Goal: Transaction & Acquisition: Purchase product/service

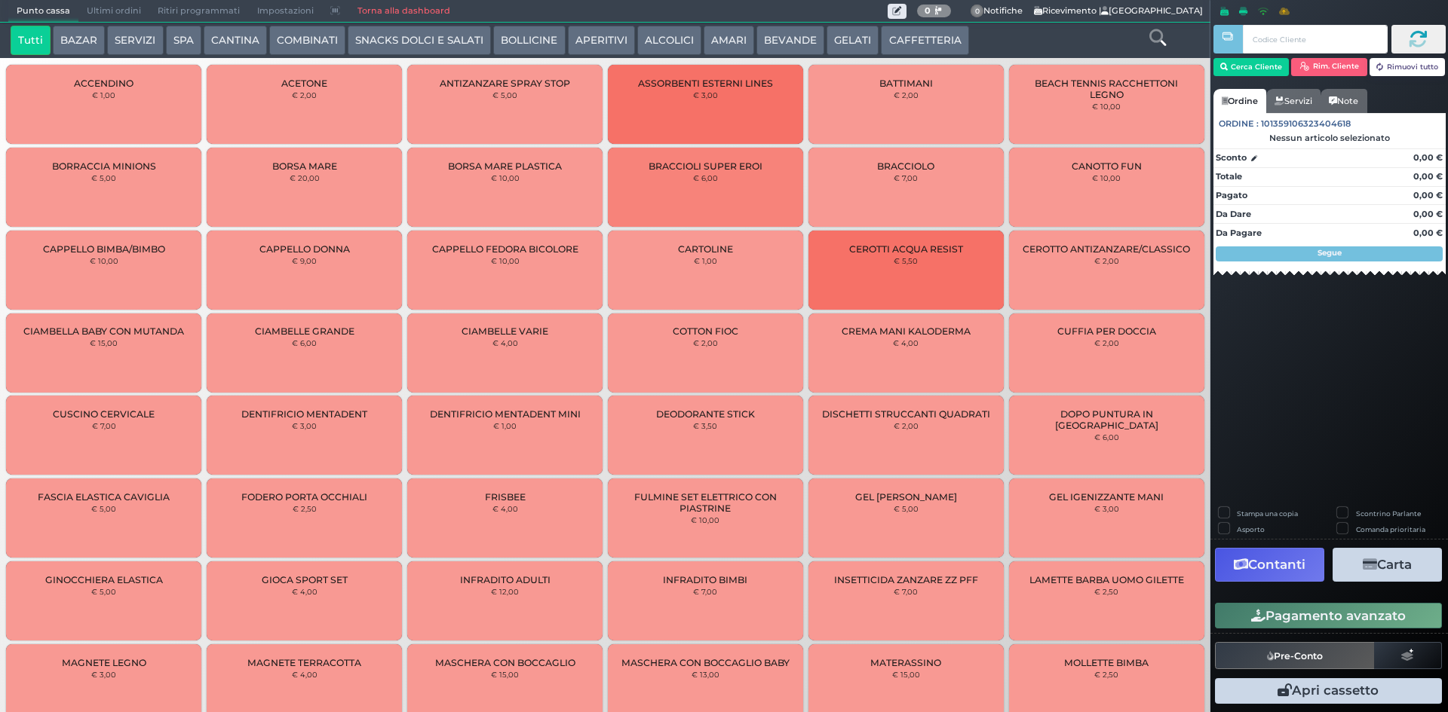
click at [311, 47] on button "COMBINATI" at bounding box center [307, 41] width 76 height 30
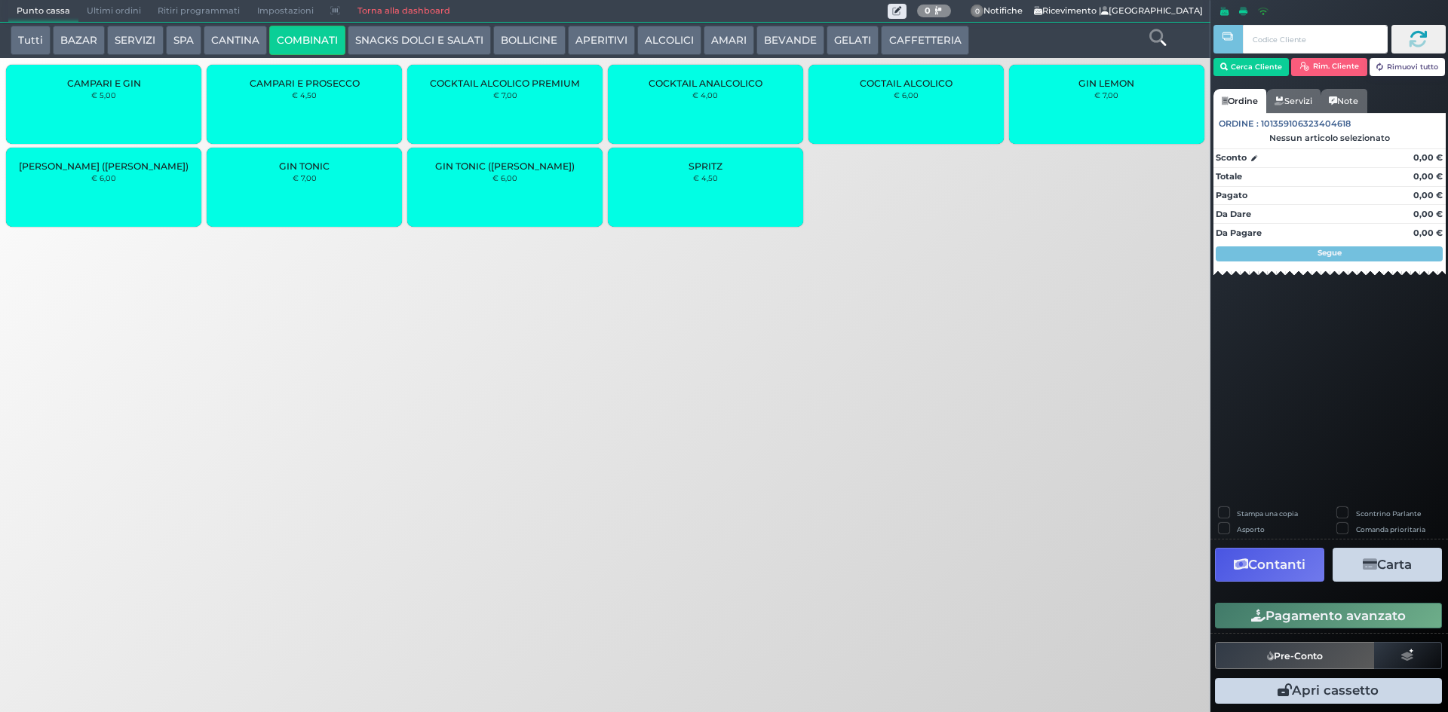
drag, startPoint x: 418, startPoint y: 54, endPoint x: 406, endPoint y: 49, distance: 13.2
click at [418, 51] on button "SNACKS DOLCI E SALATI" at bounding box center [419, 41] width 143 height 30
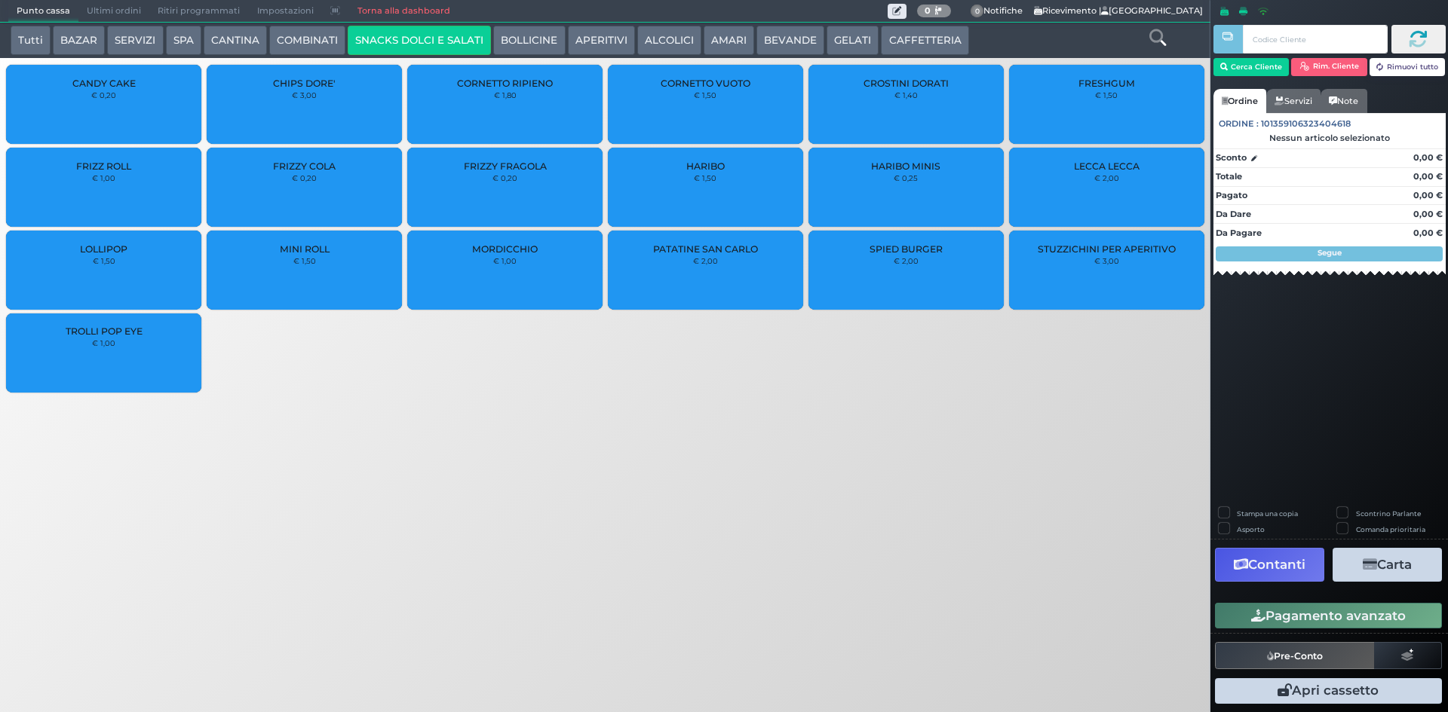
click at [269, 34] on button "COMBINATI" at bounding box center [307, 41] width 76 height 30
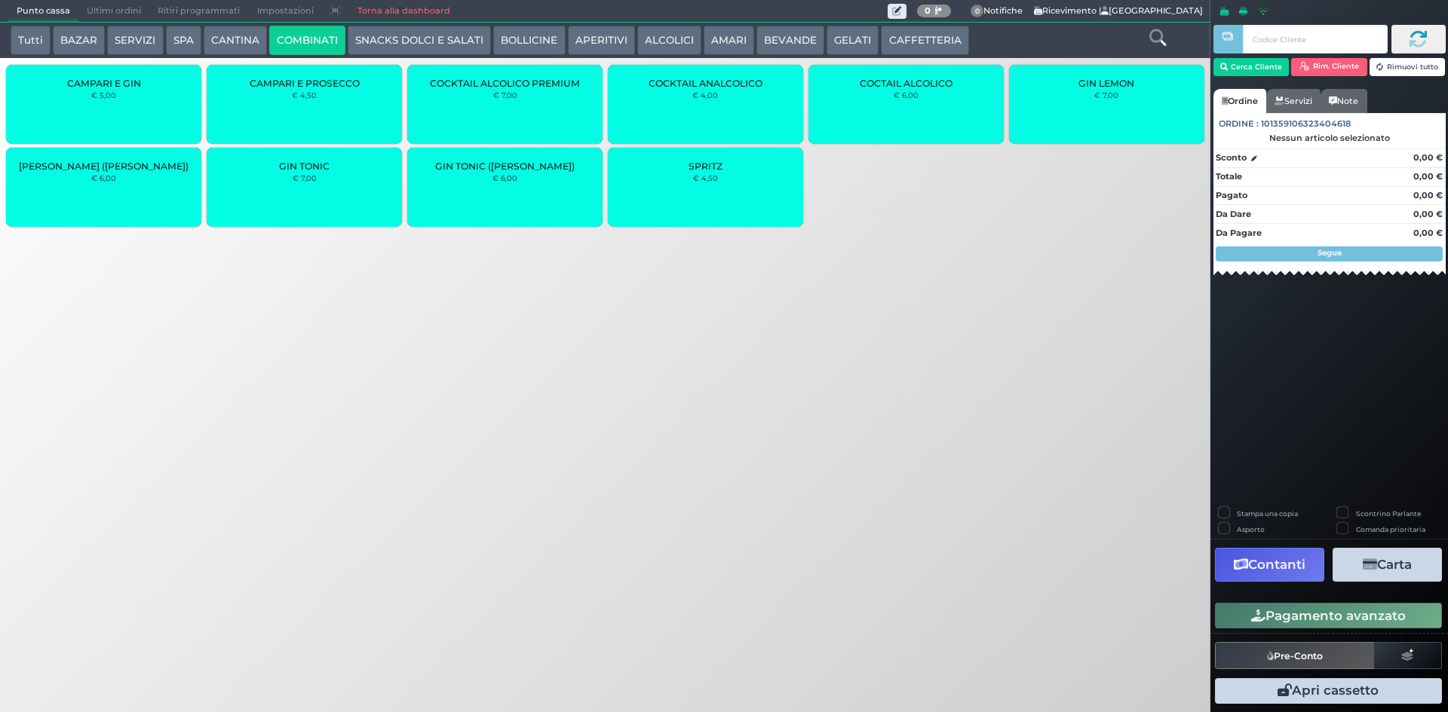
click at [260, 40] on button "CANTINA" at bounding box center [235, 41] width 63 height 30
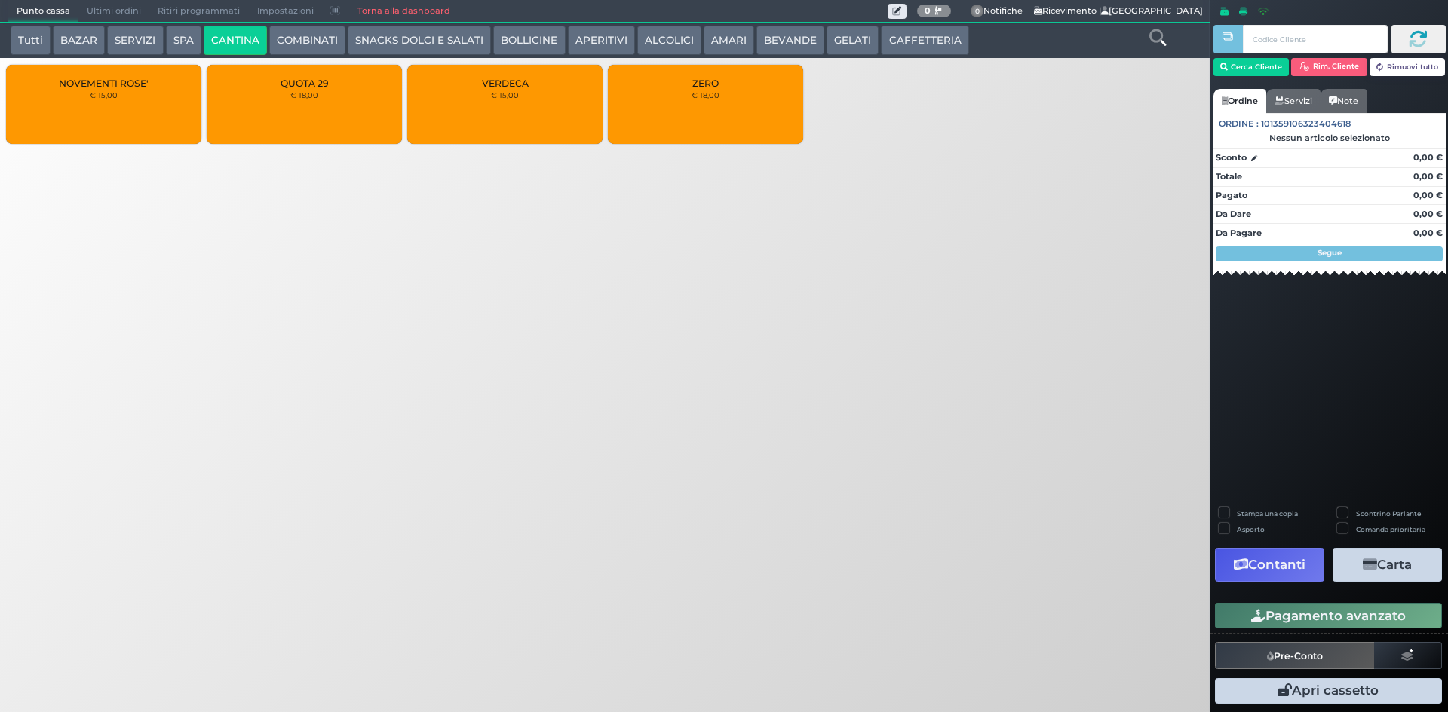
click at [390, 49] on button "SNACKS DOLCI E SALATI" at bounding box center [419, 41] width 143 height 30
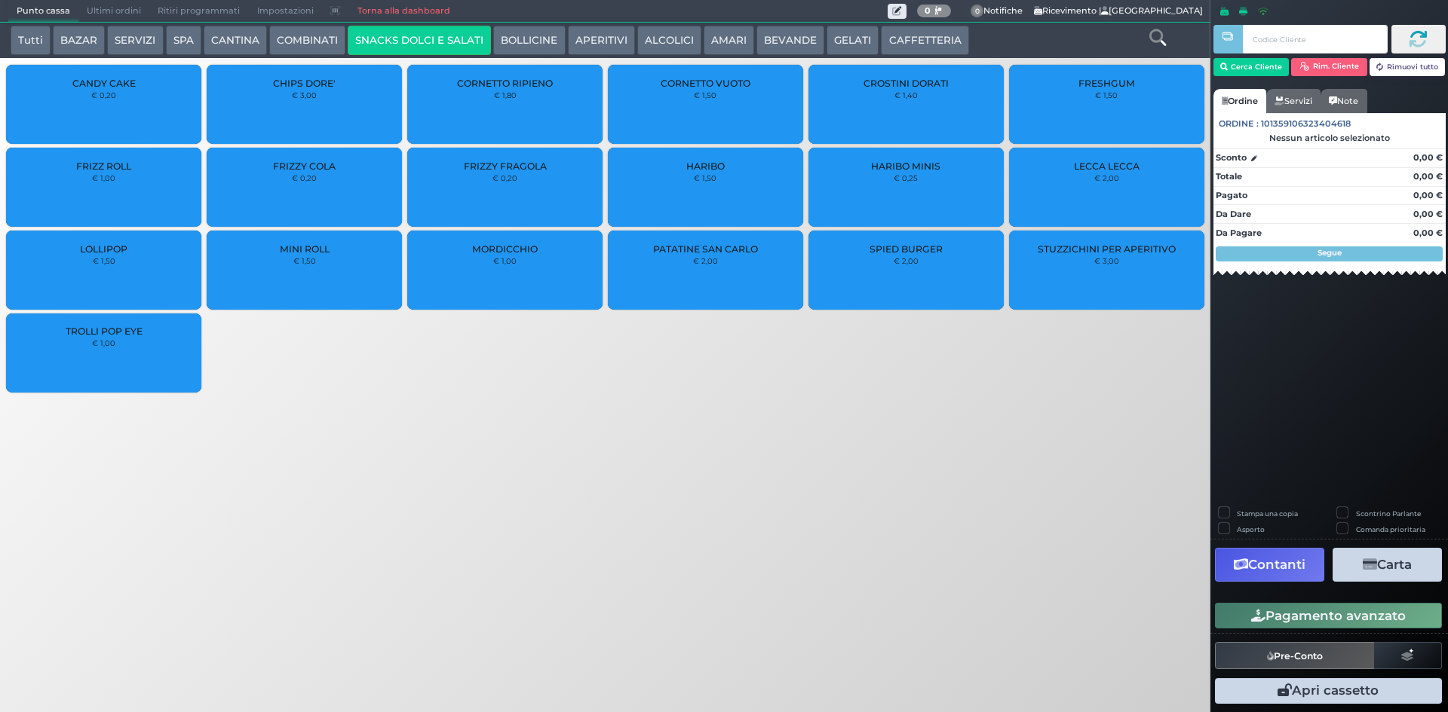
click at [332, 44] on button "COMBINATI" at bounding box center [307, 41] width 76 height 30
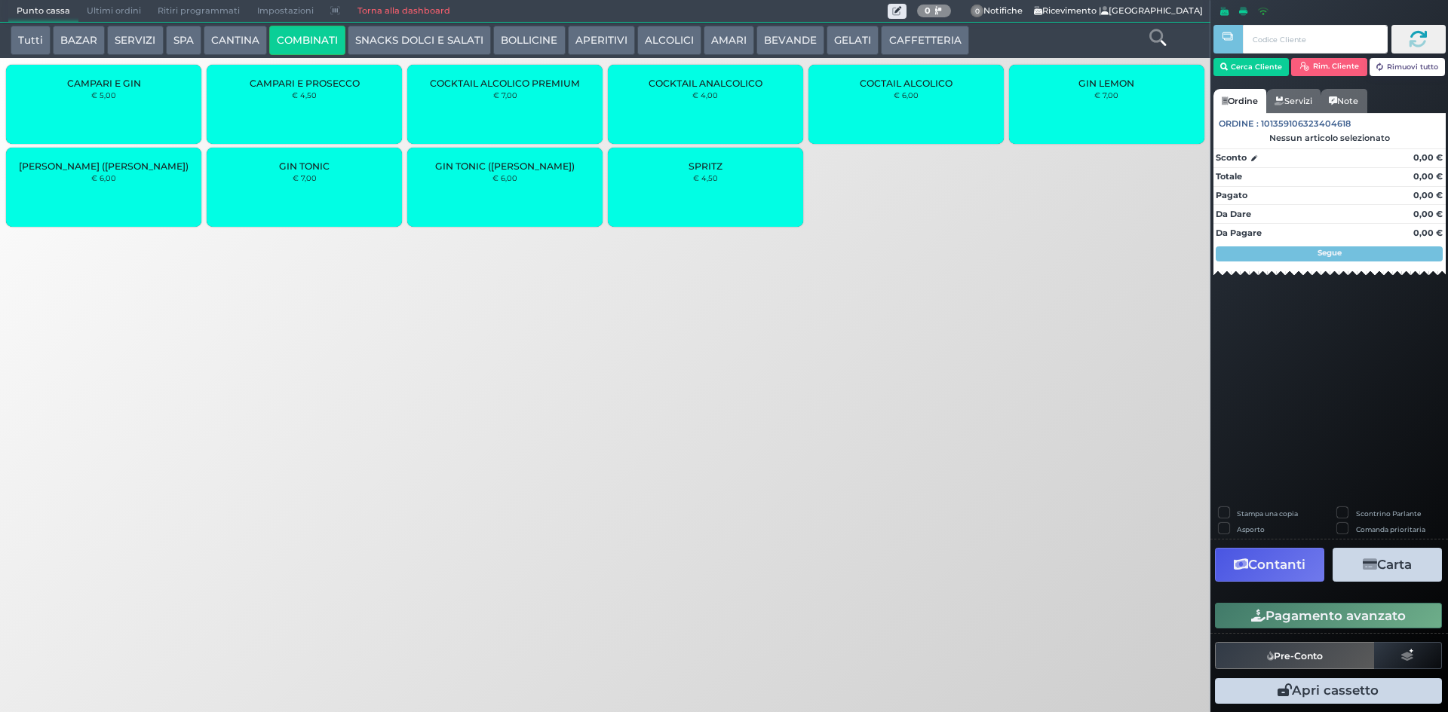
click at [519, 41] on button "BOLLICINE" at bounding box center [529, 41] width 72 height 30
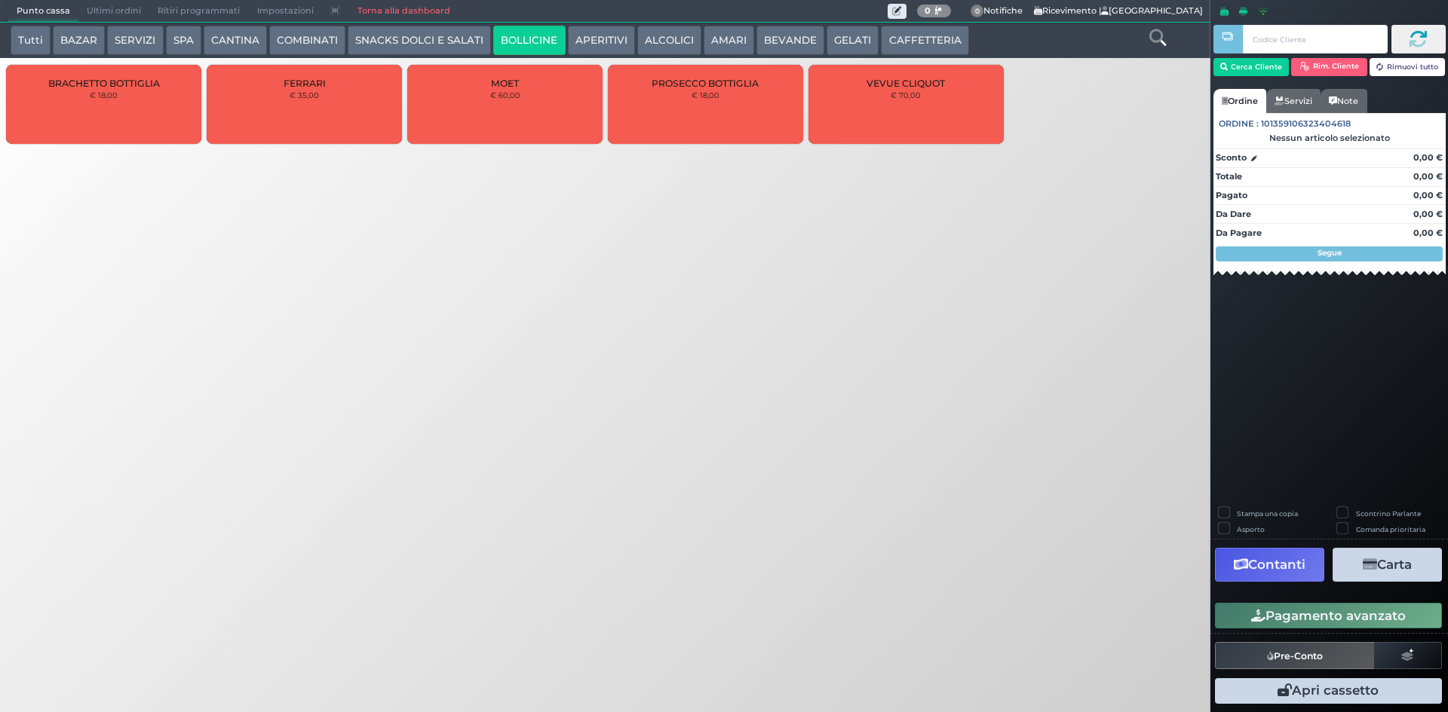
click at [35, 38] on button "Tutti" at bounding box center [31, 41] width 40 height 30
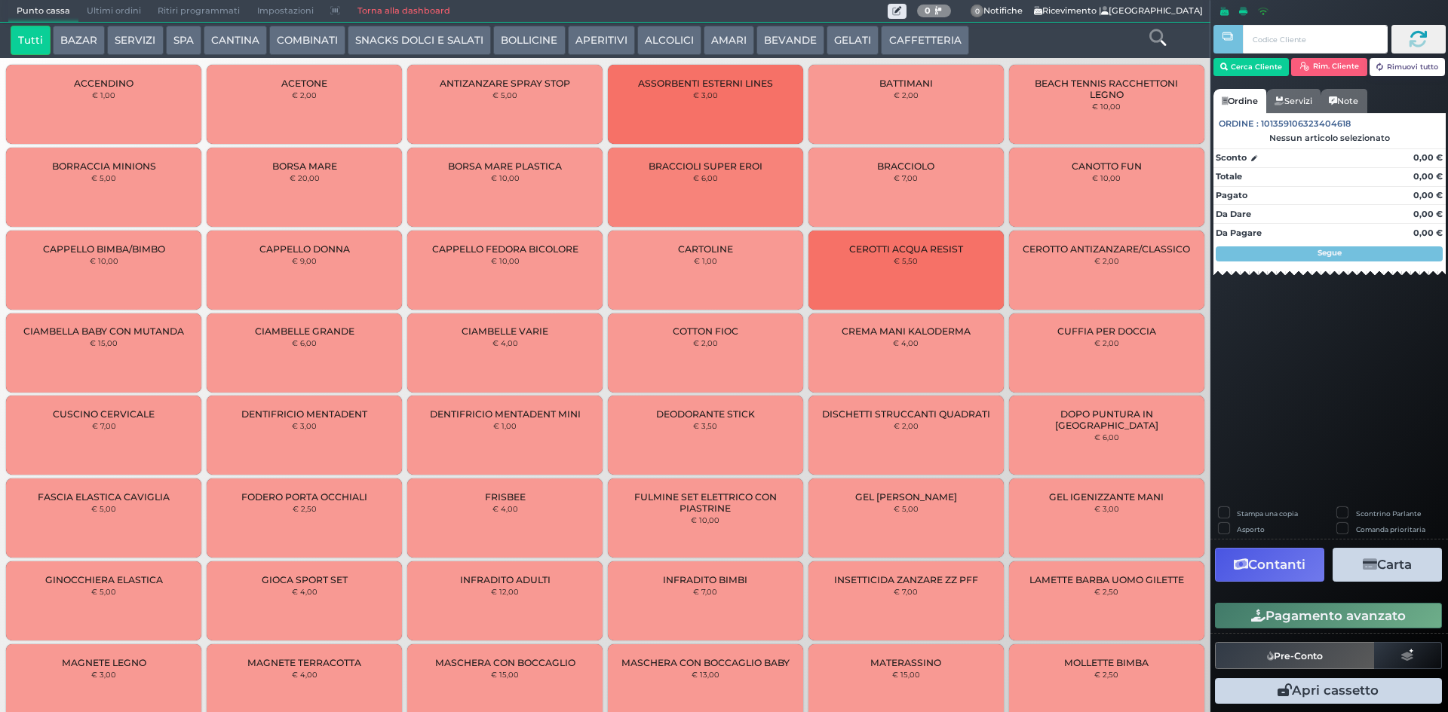
click at [1156, 38] on icon at bounding box center [1157, 37] width 17 height 17
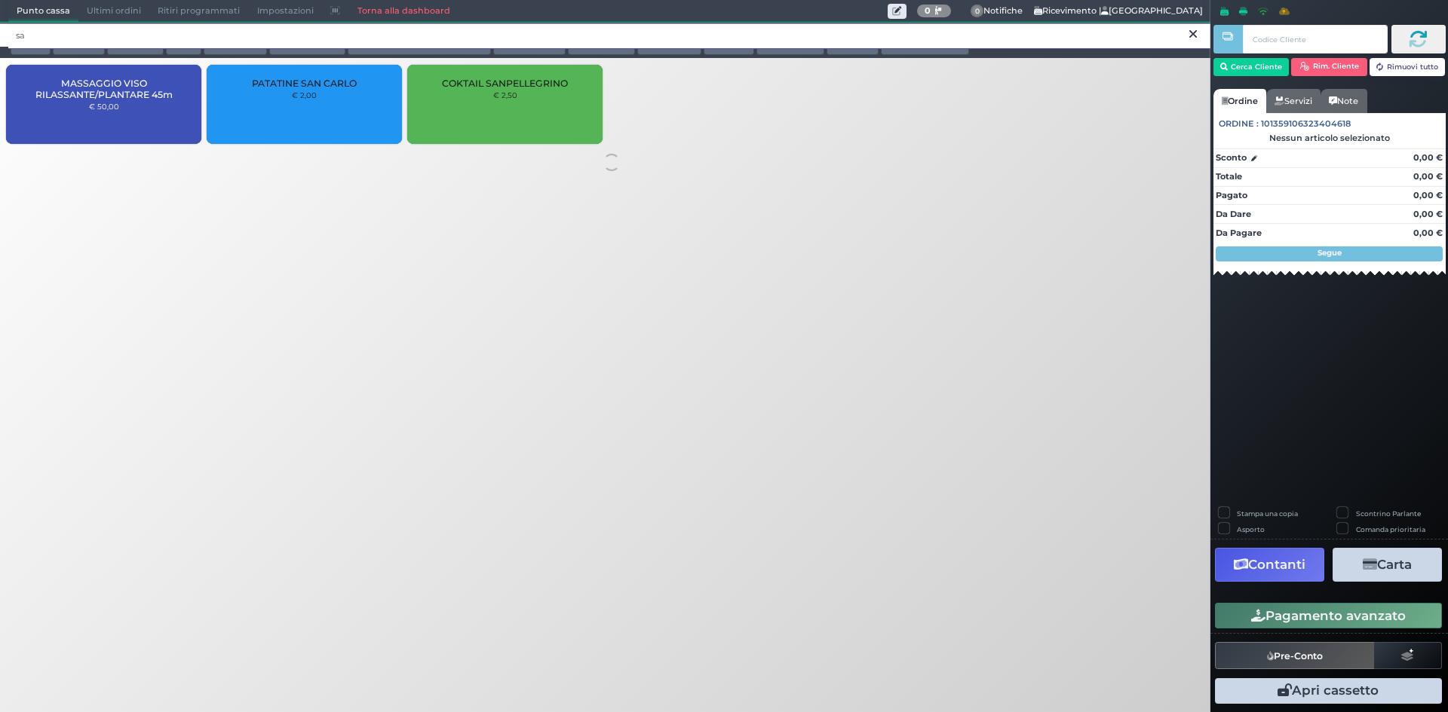
type input "s"
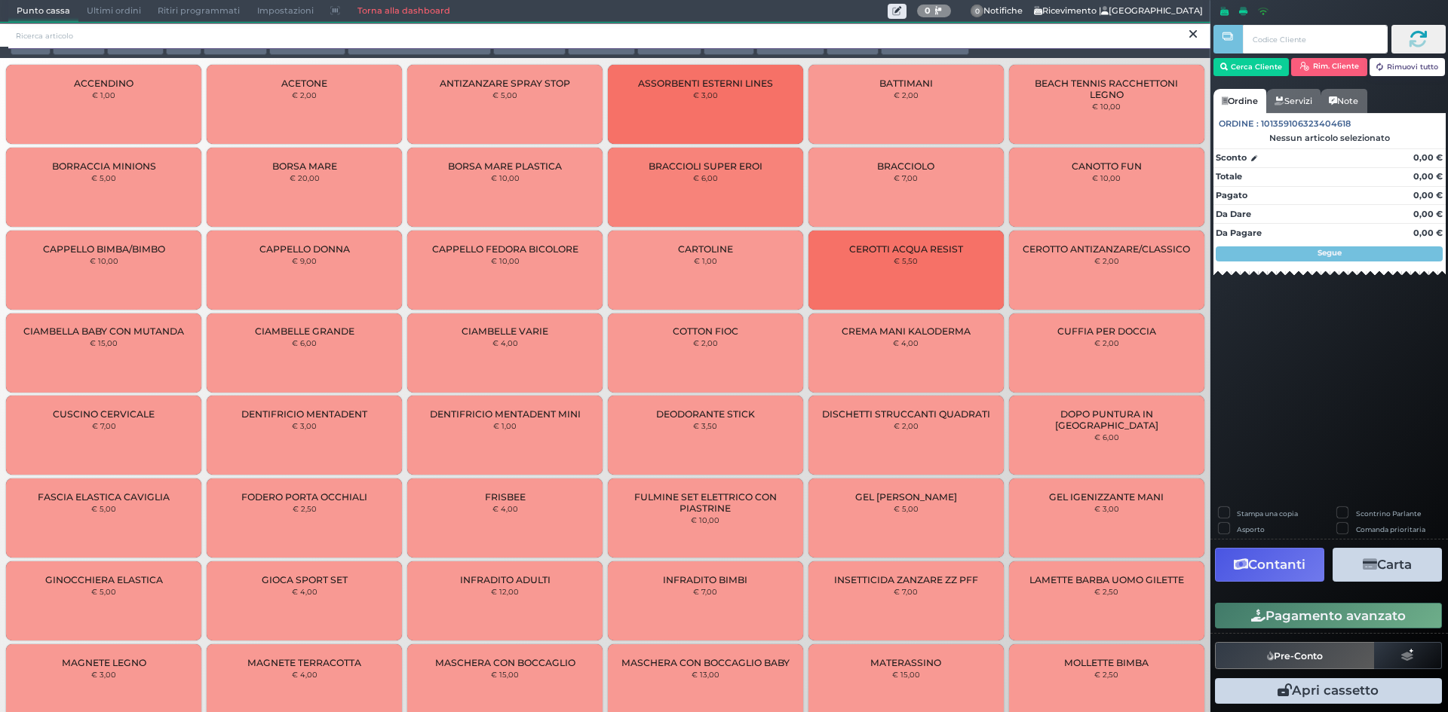
drag, startPoint x: 1178, startPoint y: 39, endPoint x: 1187, endPoint y: 37, distance: 8.6
click at [1179, 39] on input "search" at bounding box center [609, 36] width 1202 height 26
click at [1193, 35] on icon at bounding box center [1193, 34] width 8 height 15
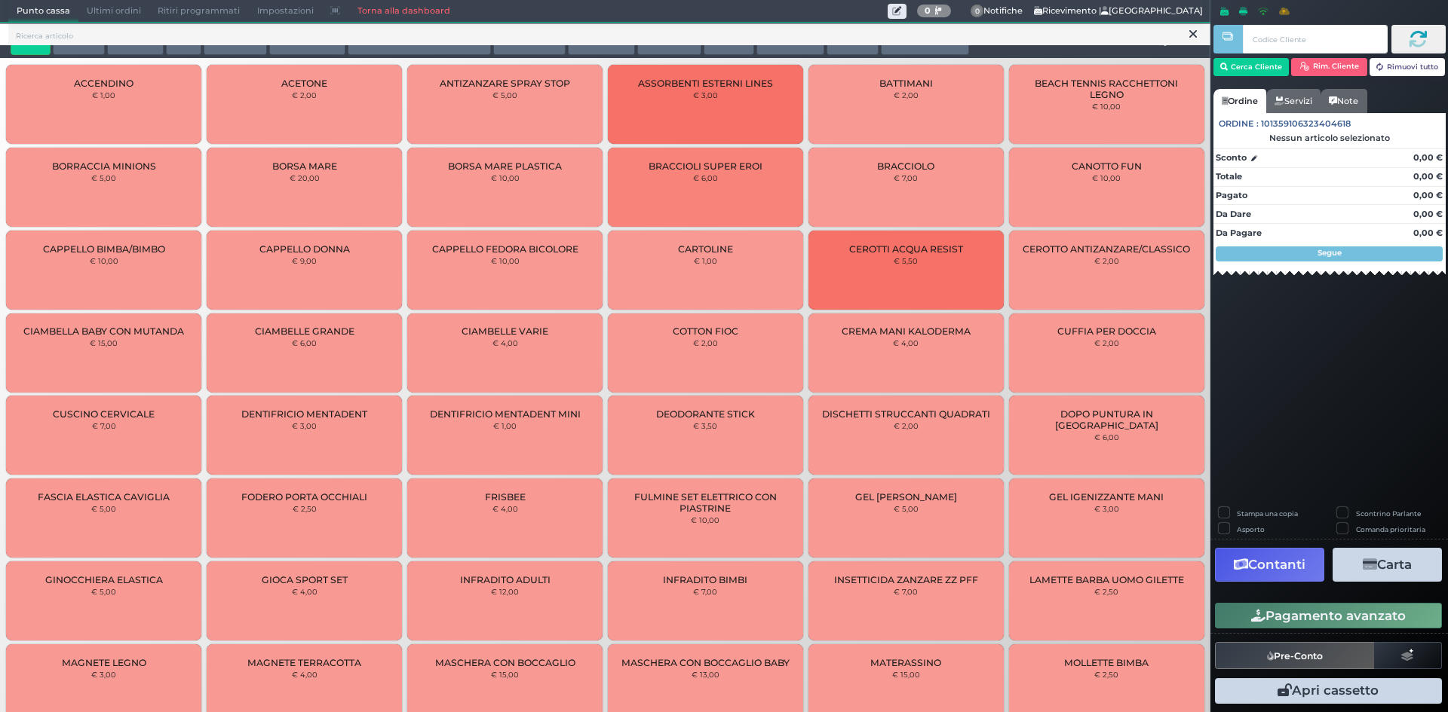
scroll to position [3, 0]
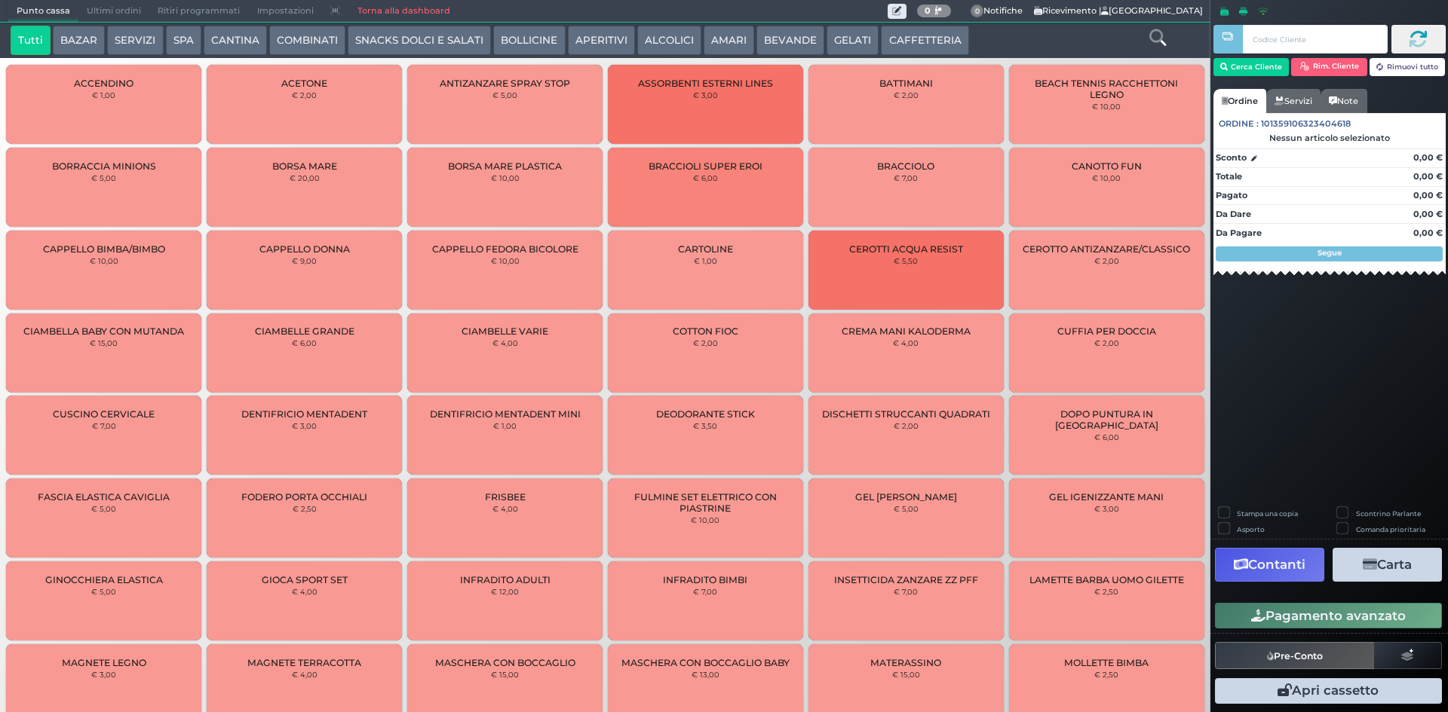
click at [639, 31] on button "ALCOLICI" at bounding box center [669, 41] width 64 height 30
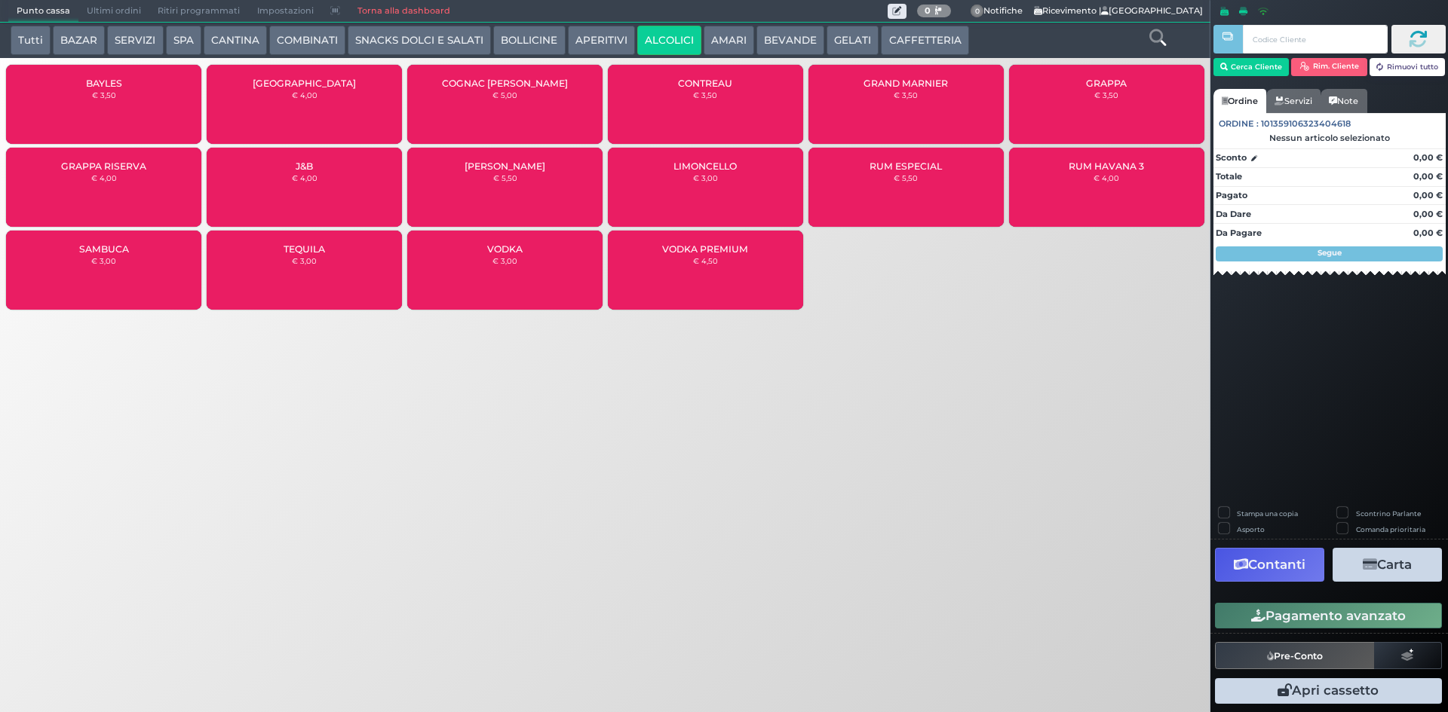
click at [512, 30] on button "BOLLICINE" at bounding box center [529, 41] width 72 height 30
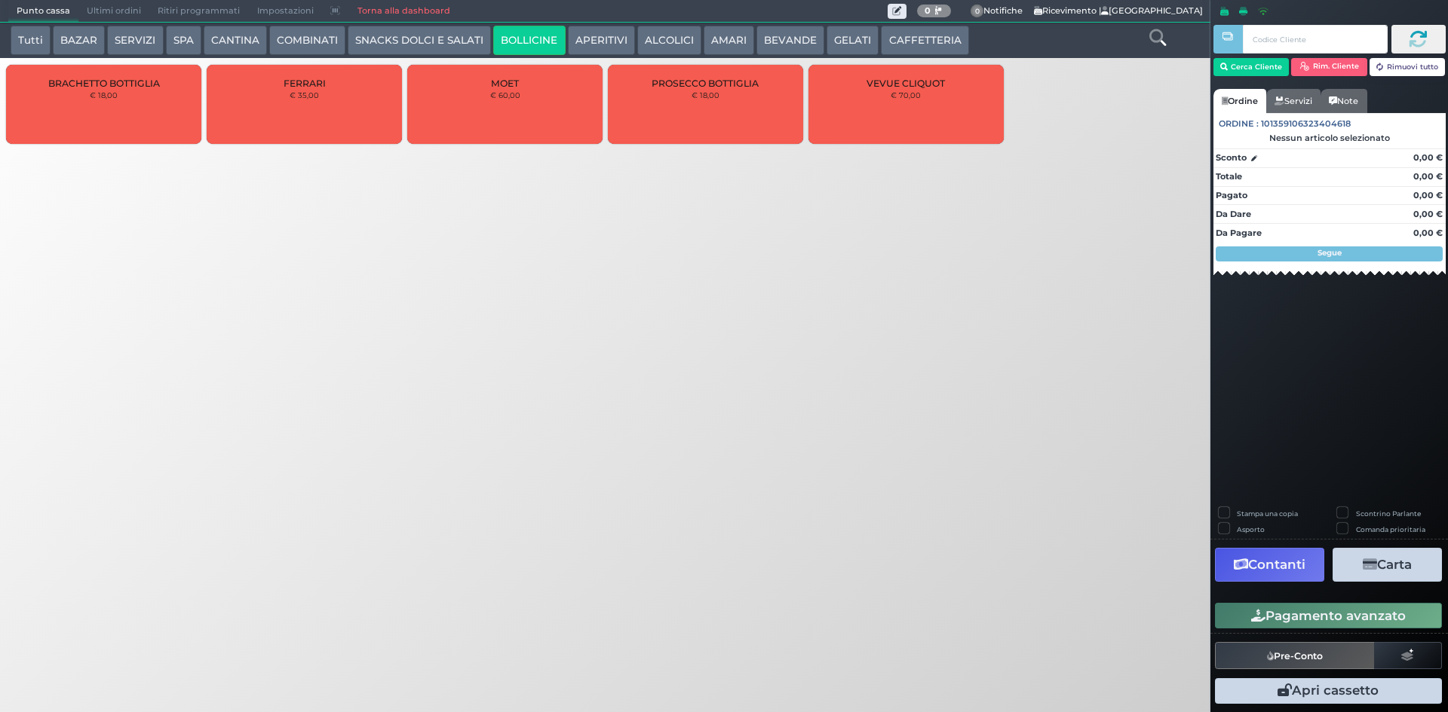
click at [690, 90] on div "PROSECCO BOTTIGLIA € 18,00" at bounding box center [705, 104] width 195 height 79
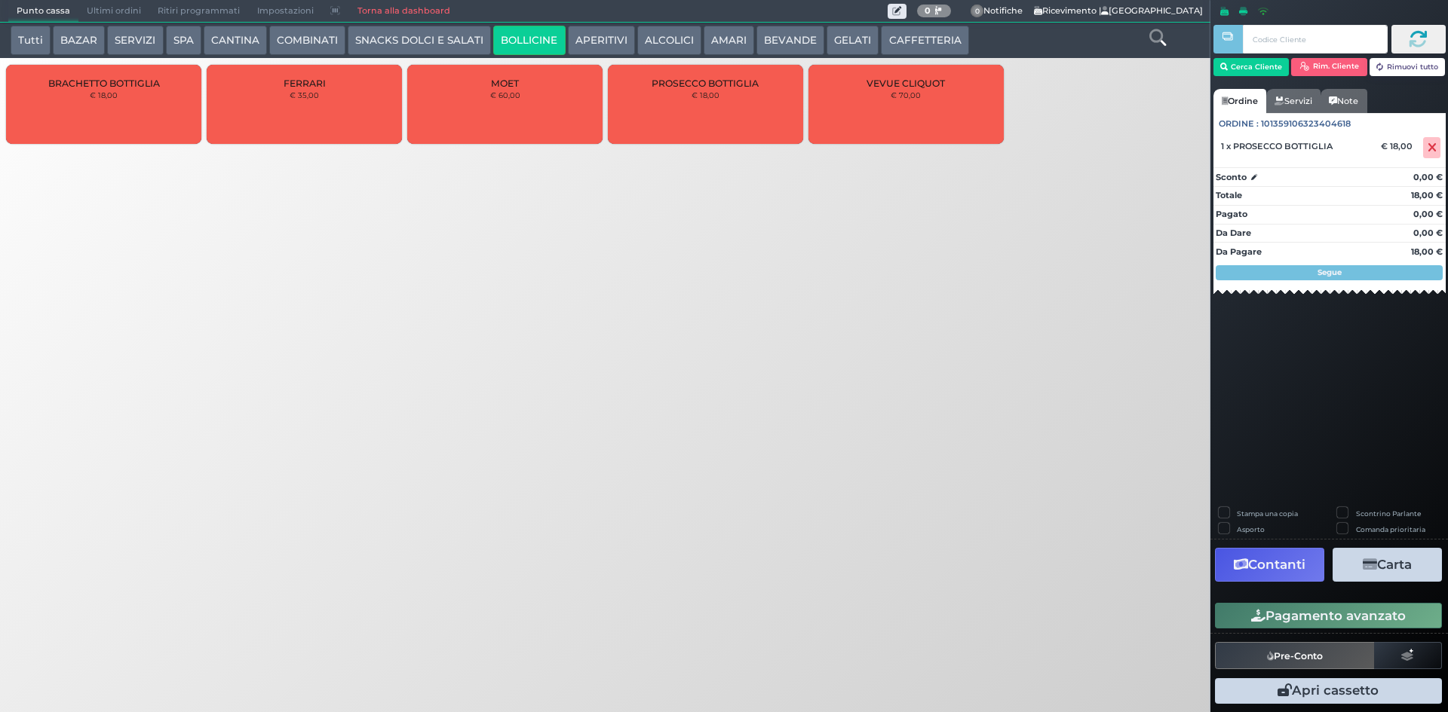
click at [692, 94] on small "€ 18,00" at bounding box center [705, 94] width 28 height 9
click at [692, 93] on small "€ 18,00" at bounding box center [705, 94] width 28 height 9
click at [1241, 75] on button "Cerca Cliente" at bounding box center [1251, 67] width 76 height 18
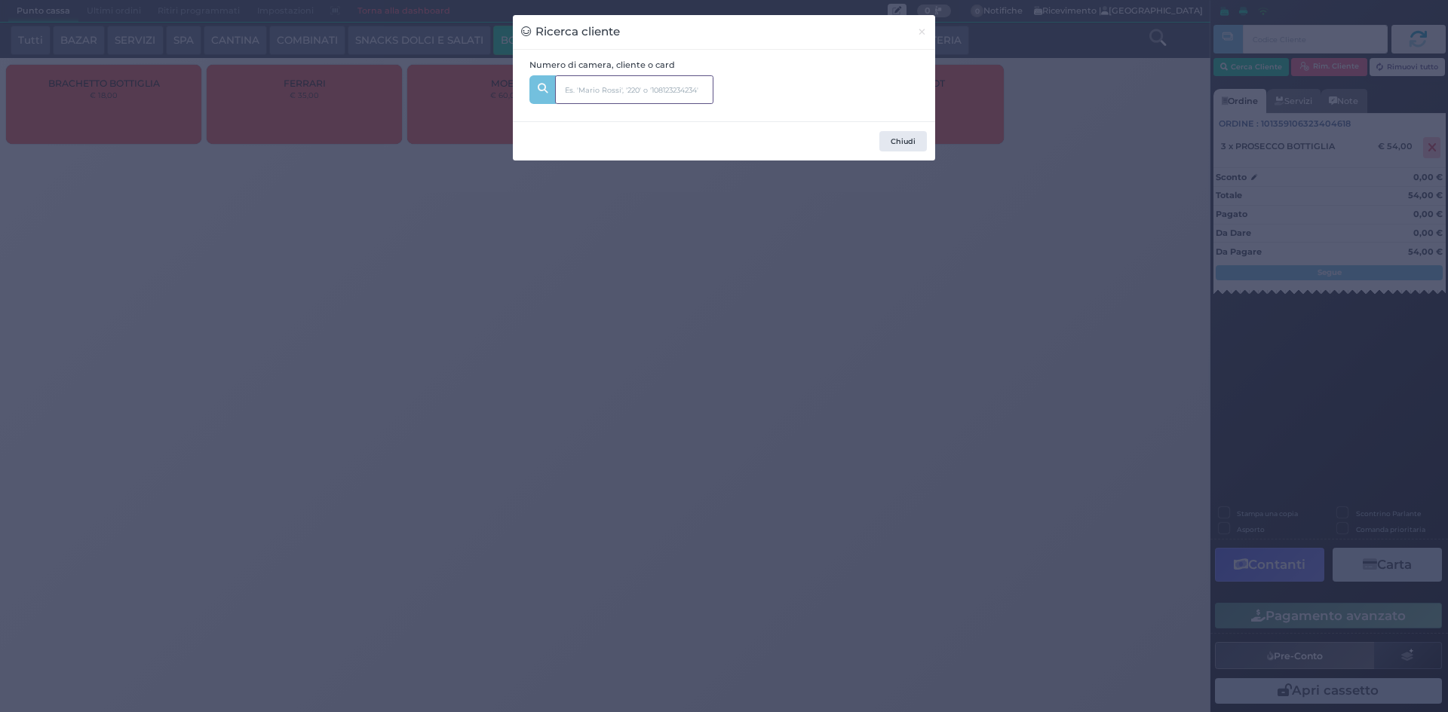
click at [639, 79] on input "text" at bounding box center [634, 89] width 158 height 29
type input "127"
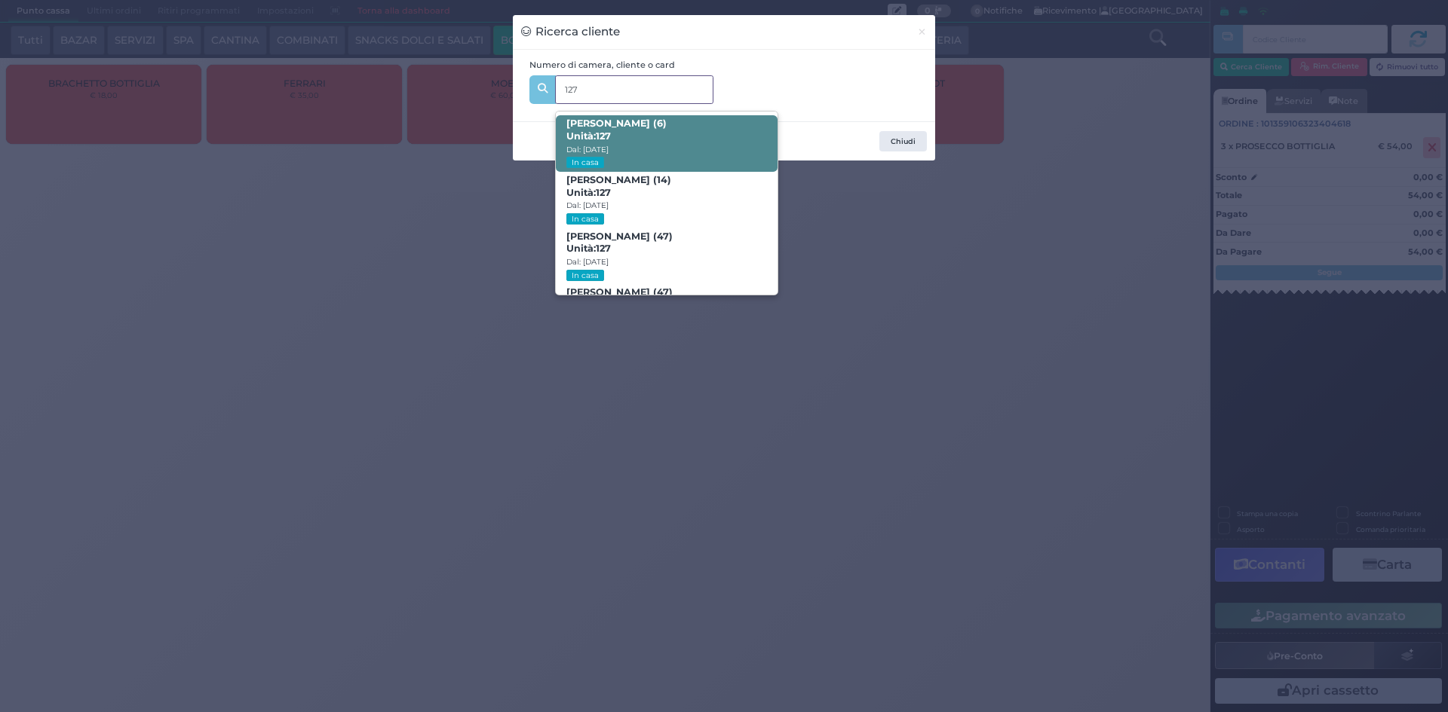
scroll to position [72, 0]
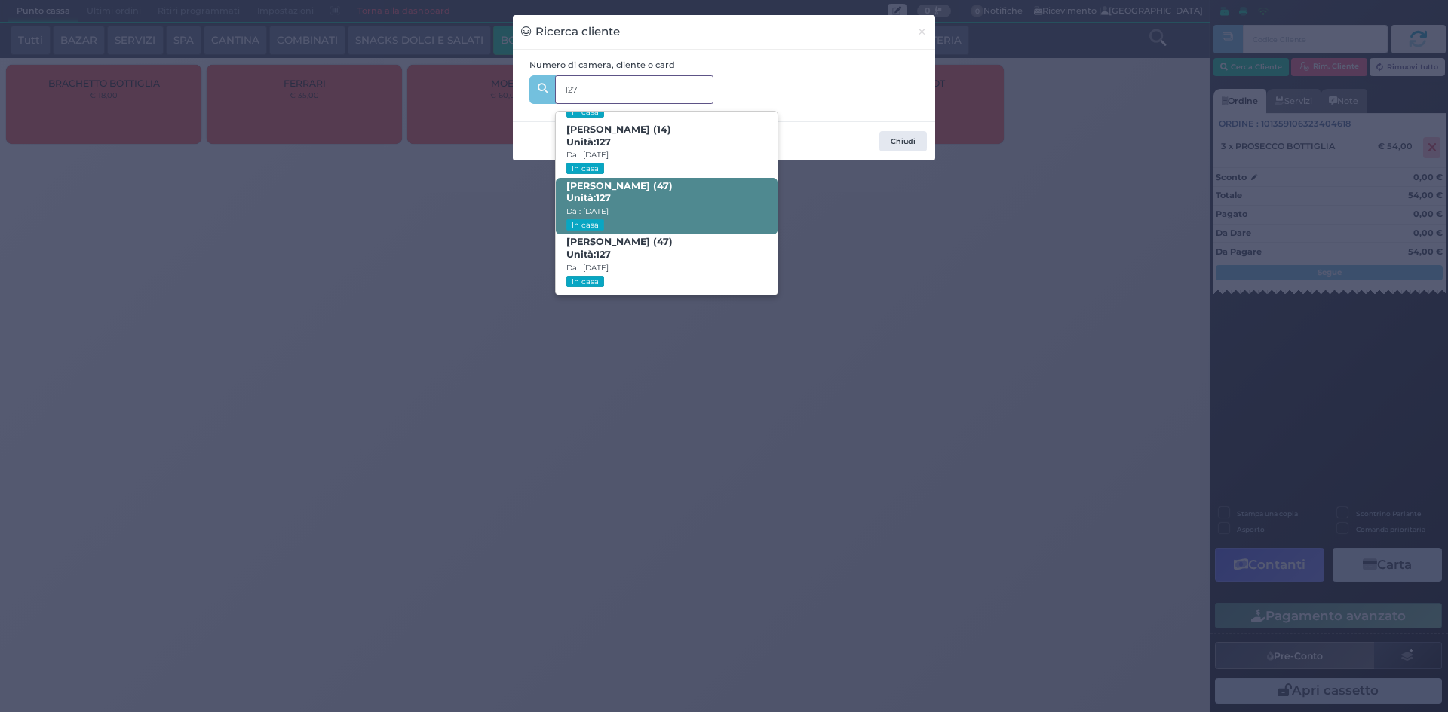
click at [680, 207] on span "[PERSON_NAME] (47) Unità: 127 Dal: [DATE] In casa" at bounding box center [666, 206] width 221 height 57
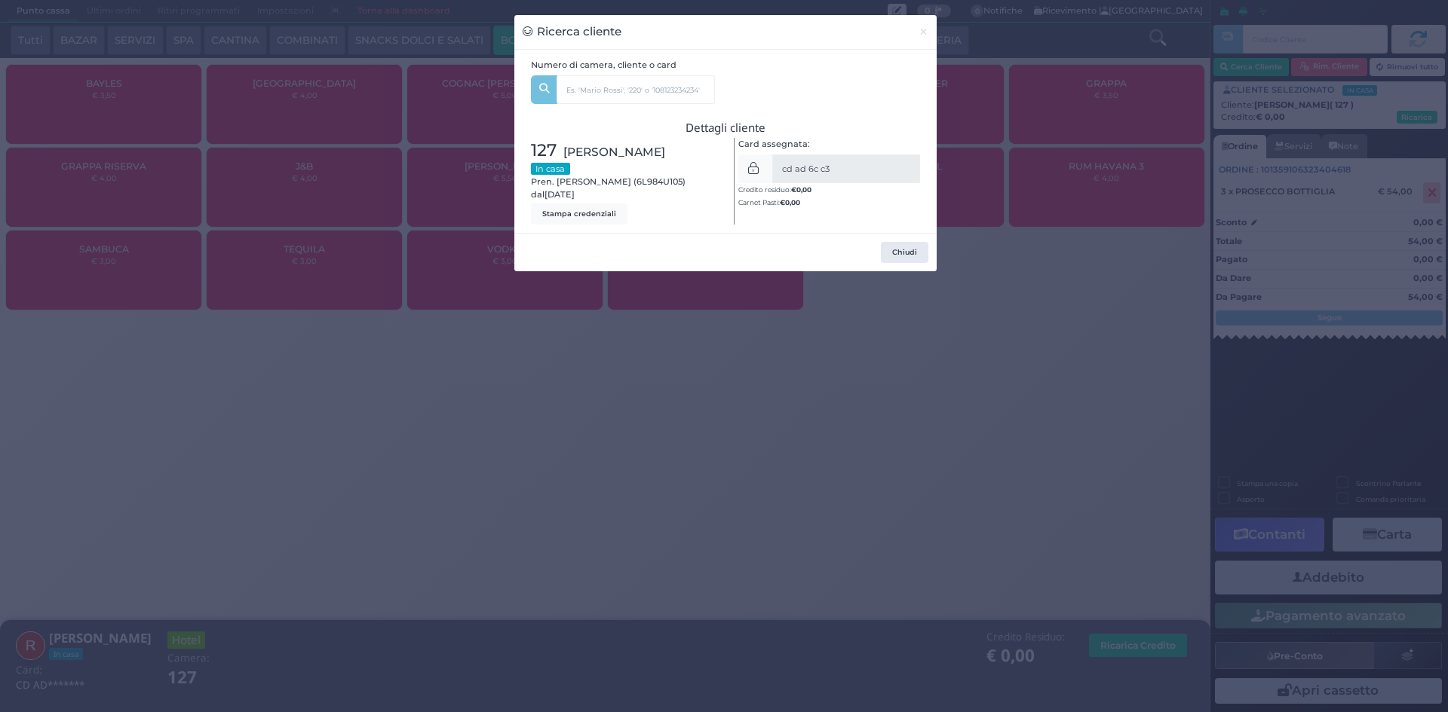
click at [1000, 239] on div "Ricerca cliente × Numero di camera, cliente o card 127 [PERSON_NAME] (6) Unità:…" at bounding box center [724, 356] width 1448 height 712
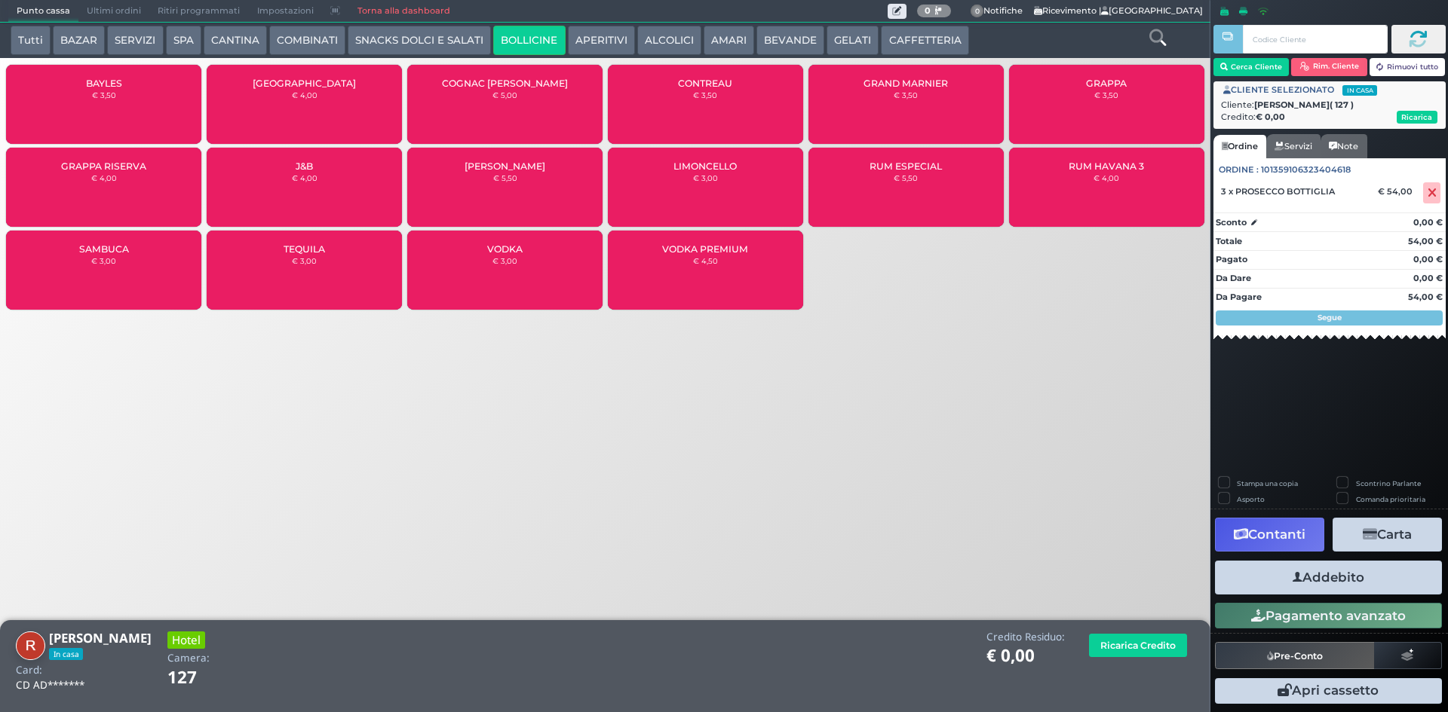
click at [1274, 569] on button "Addebito" at bounding box center [1328, 578] width 227 height 34
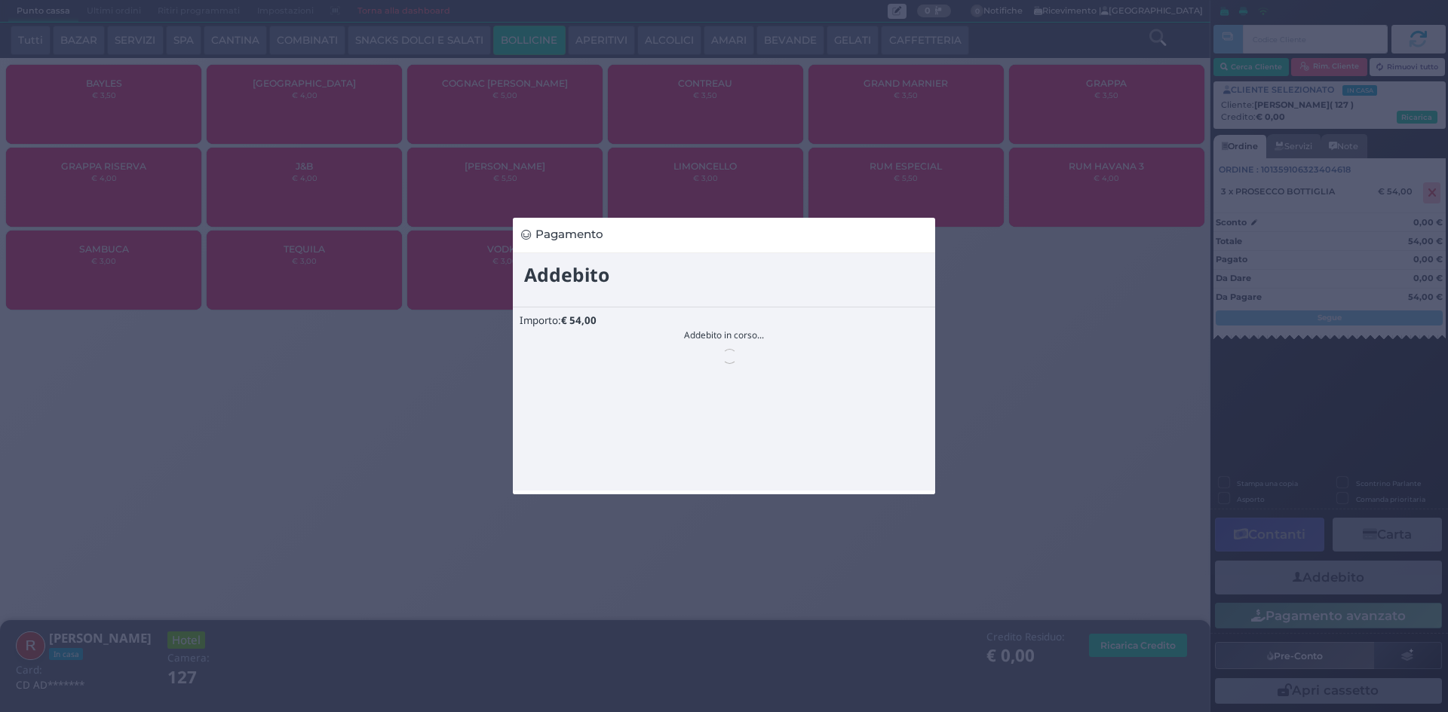
scroll to position [0, 0]
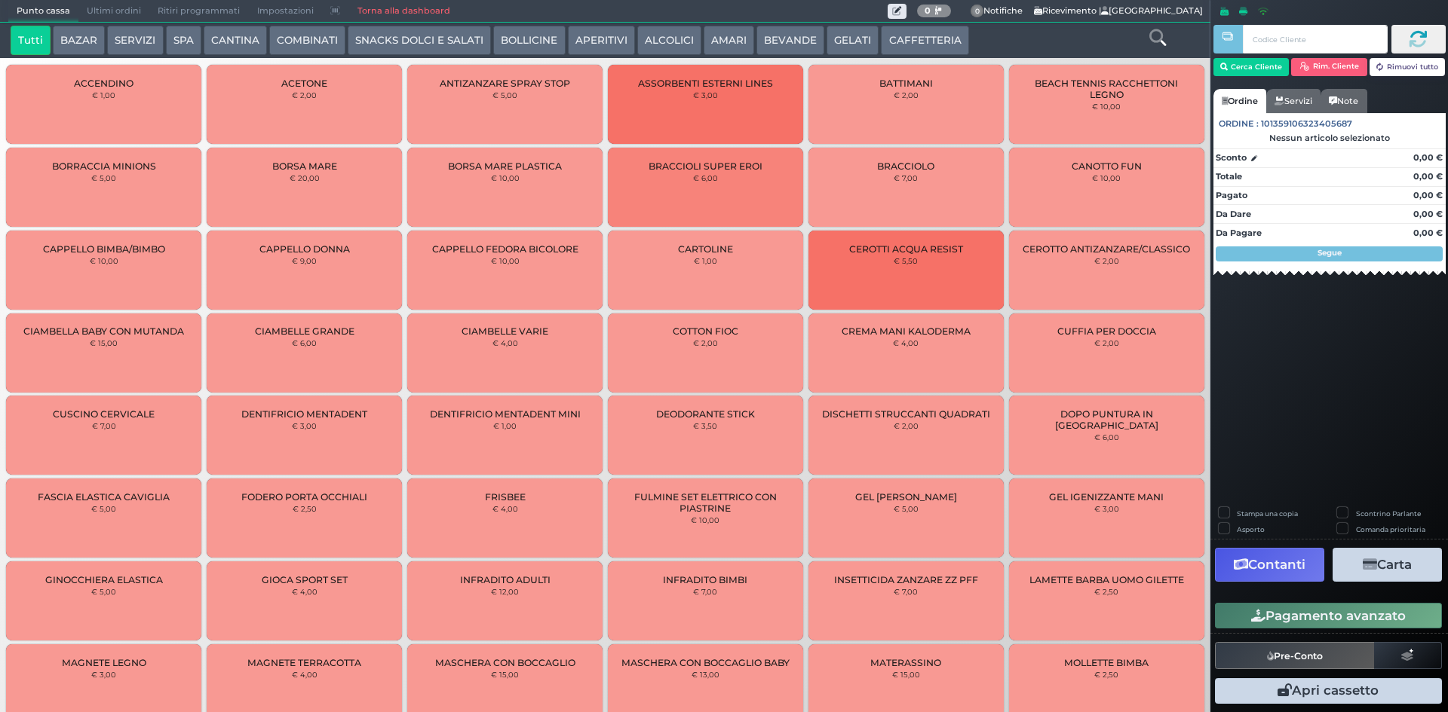
click at [637, 51] on button "ALCOLICI" at bounding box center [669, 41] width 64 height 30
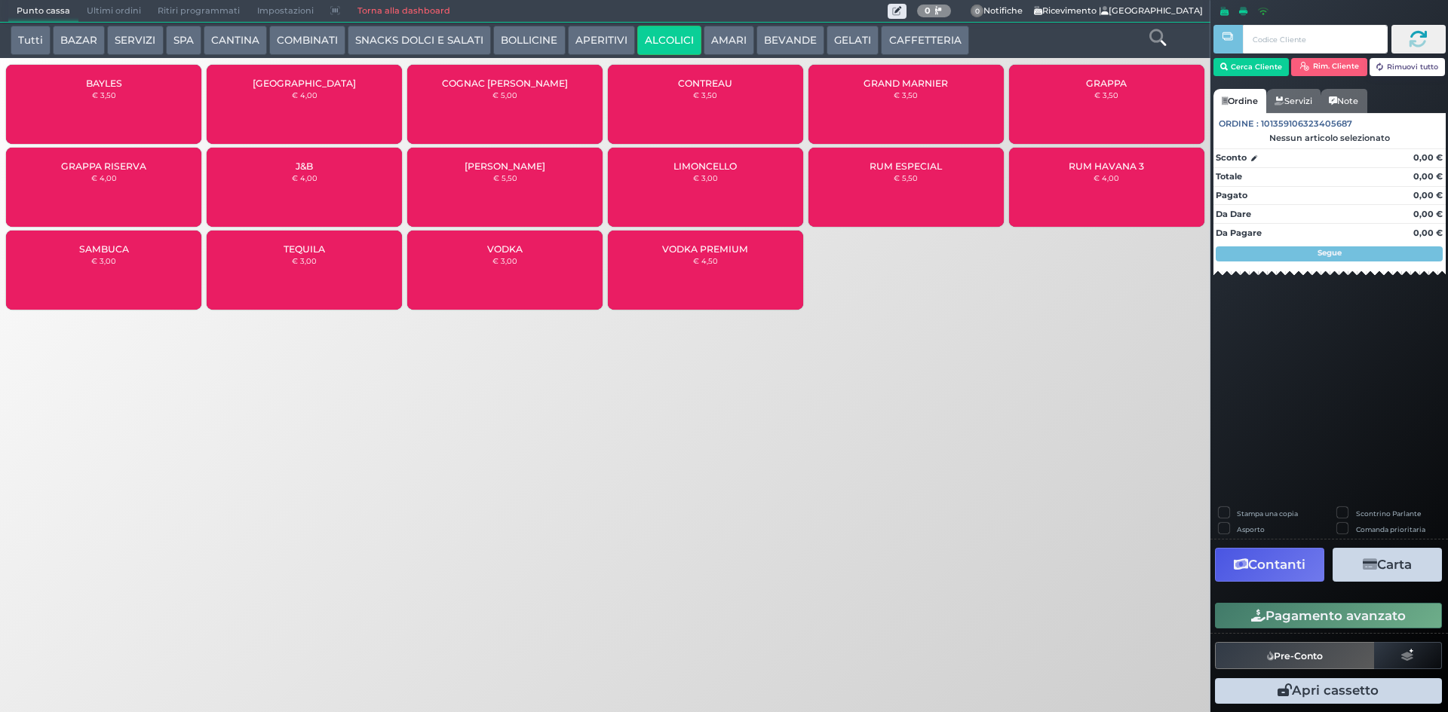
click at [547, 35] on button "BOLLICINE" at bounding box center [529, 41] width 72 height 30
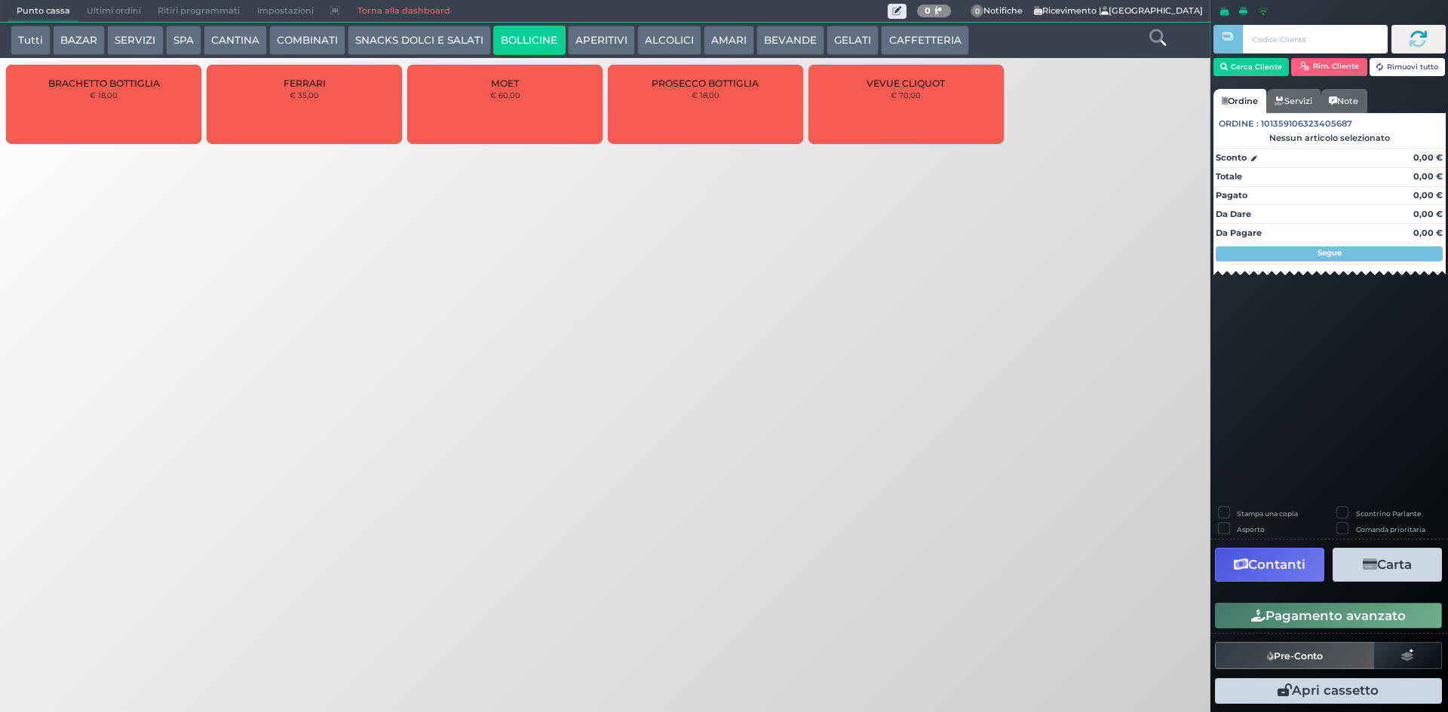
click at [258, 45] on button "CANTINA" at bounding box center [235, 41] width 63 height 30
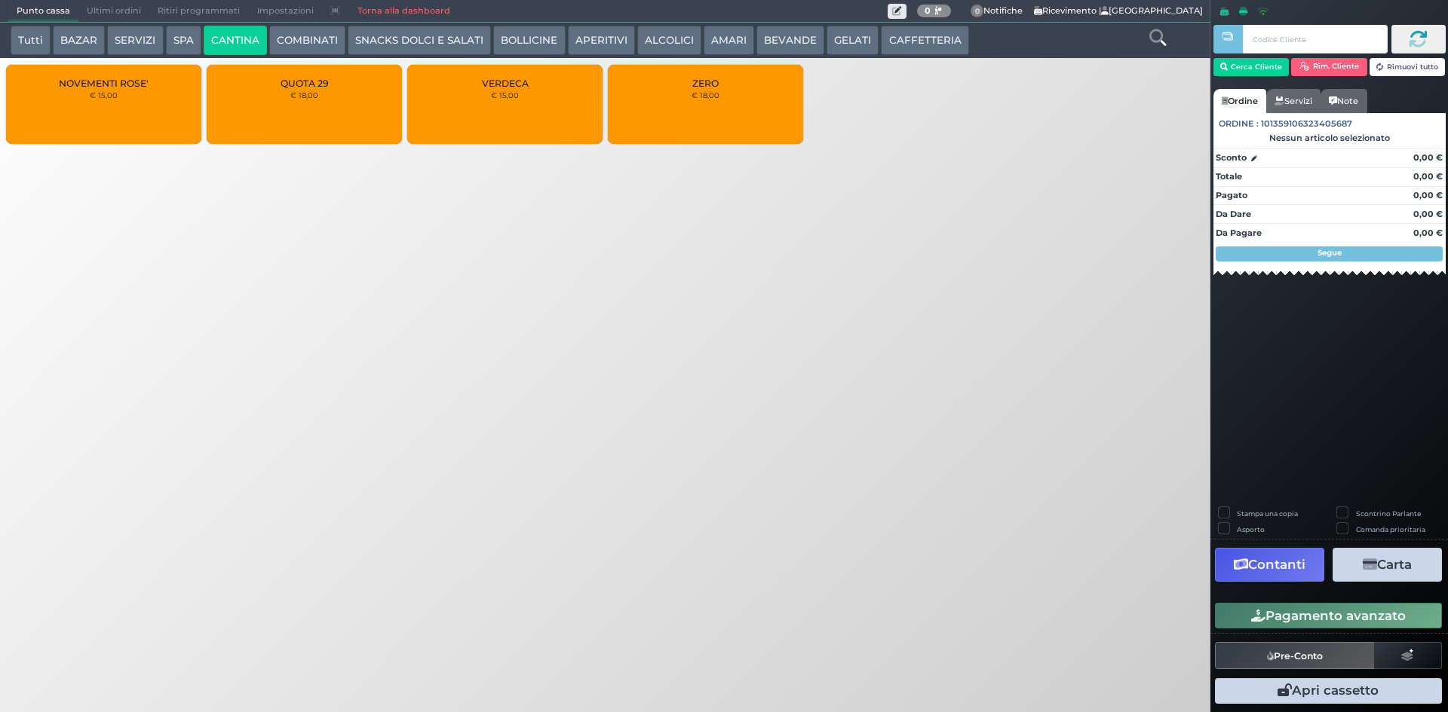
click at [500, 109] on div "VERDECA € 15,00" at bounding box center [504, 104] width 195 height 79
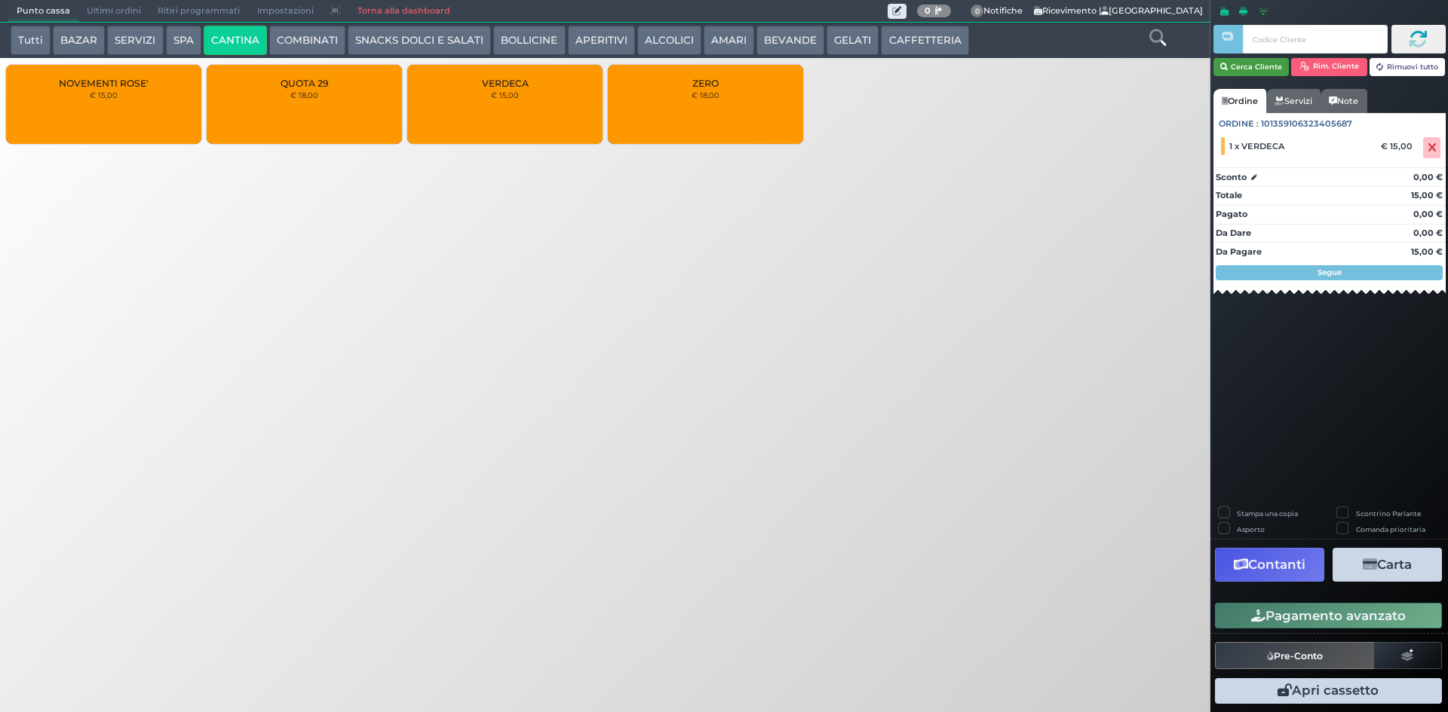
click at [1266, 70] on button "Cerca Cliente" at bounding box center [1251, 67] width 76 height 18
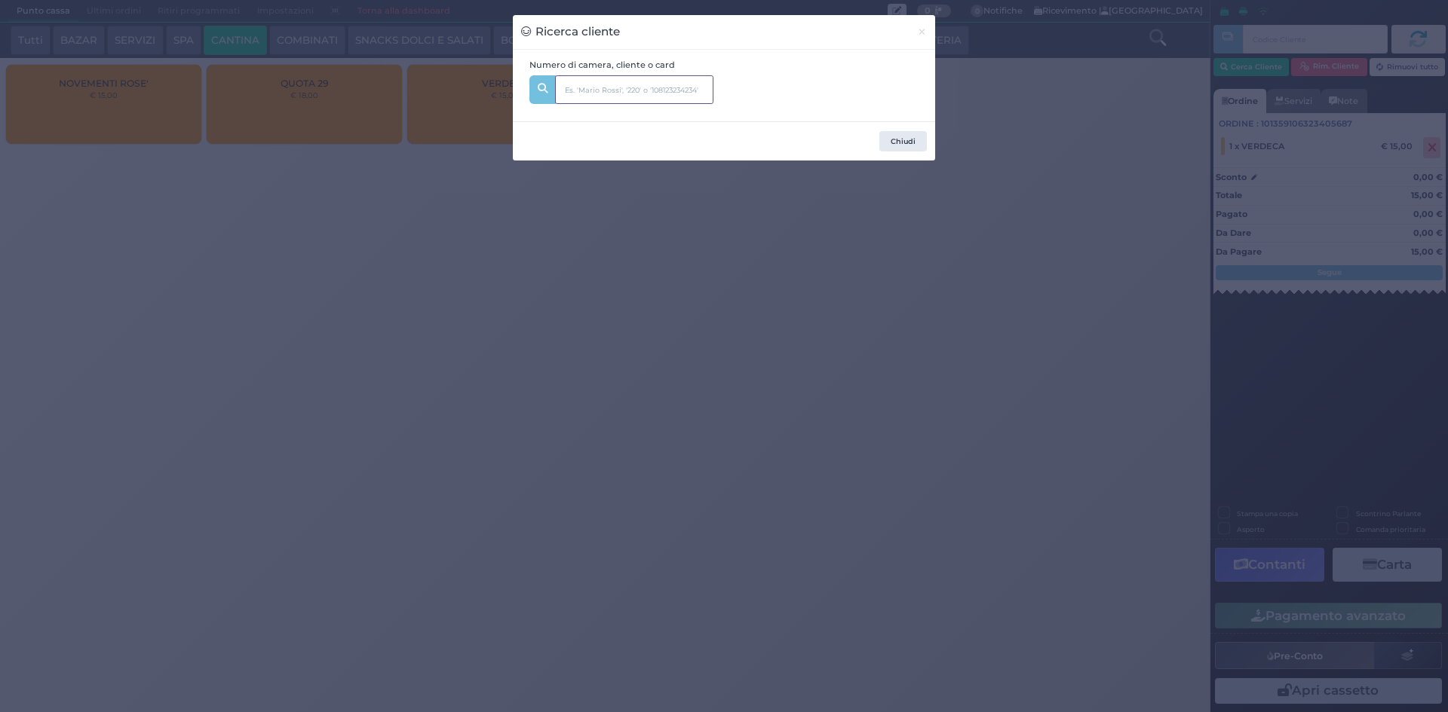
click at [628, 86] on input "text" at bounding box center [634, 89] width 158 height 29
type input "107"
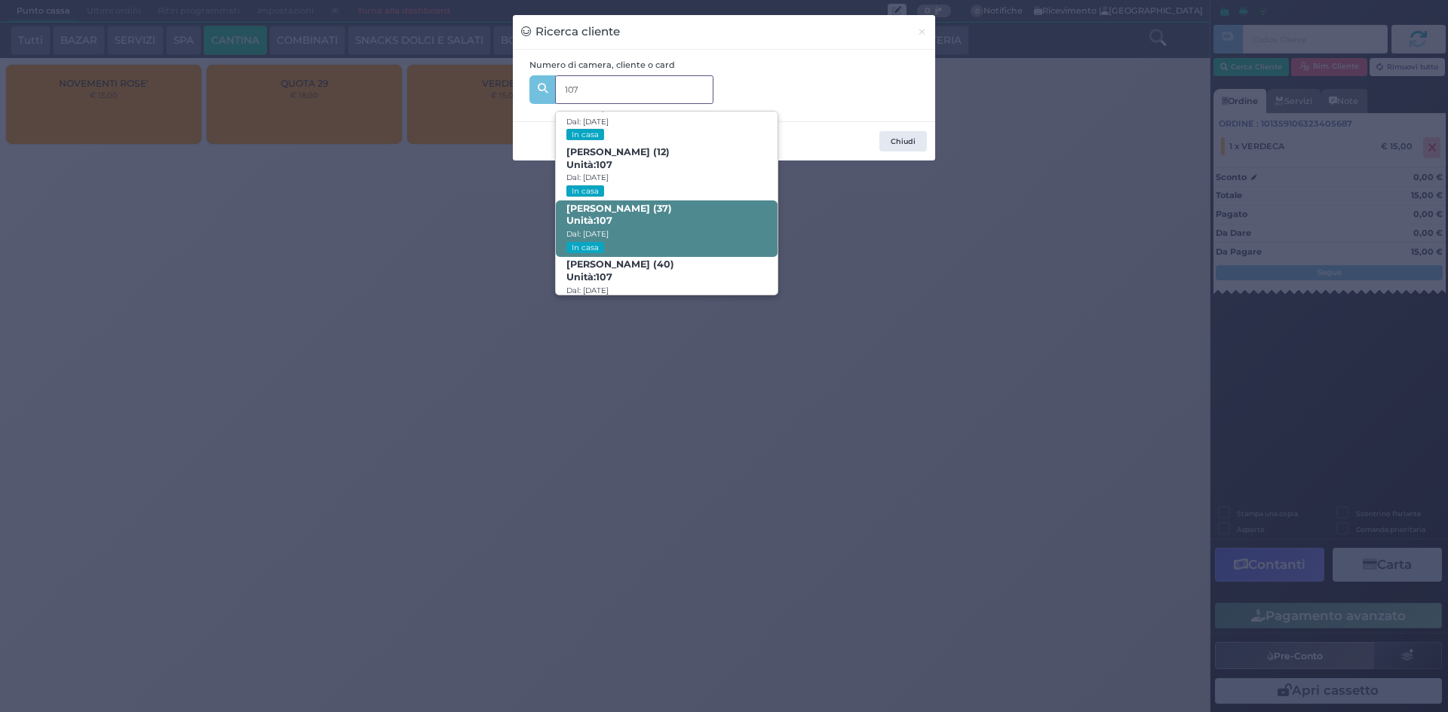
scroll to position [72, 0]
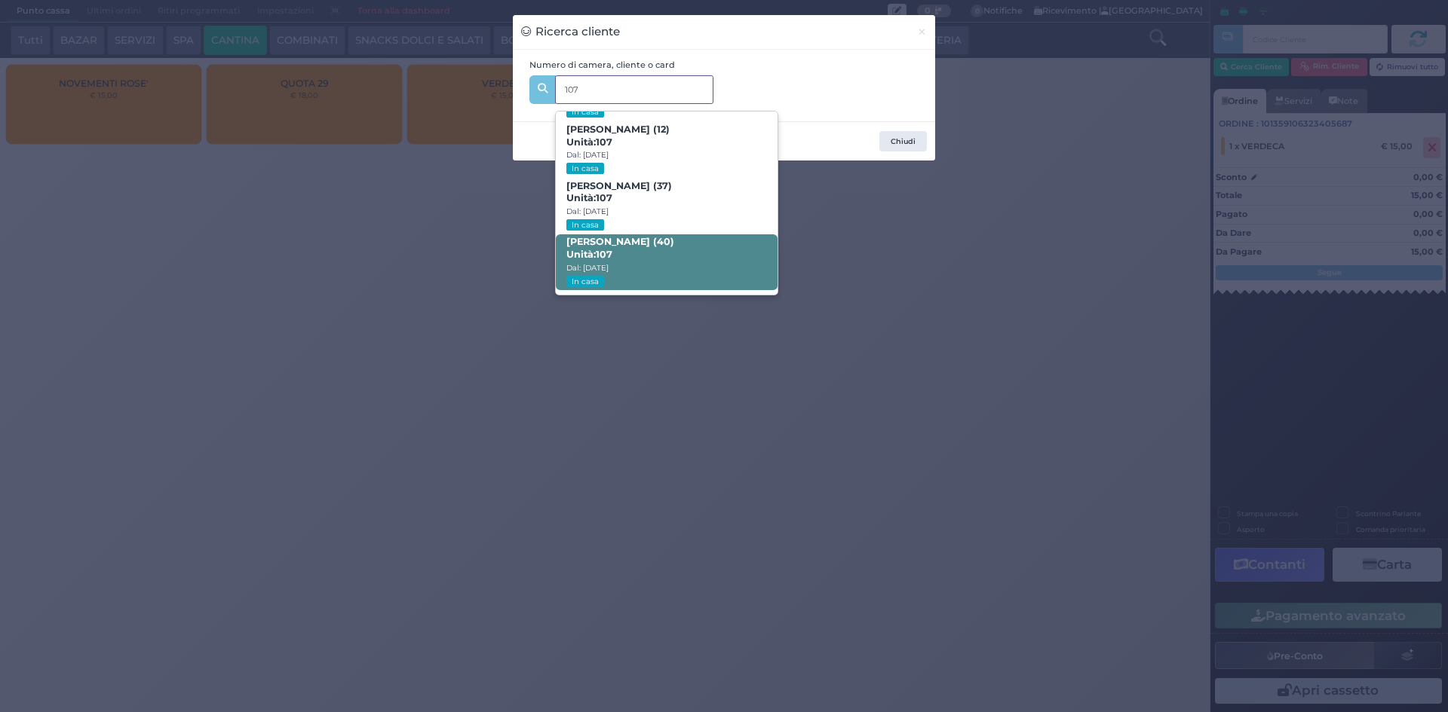
drag, startPoint x: 645, startPoint y: 226, endPoint x: 645, endPoint y: 247, distance: 21.1
click at [645, 247] on div "Davide Farruggio (8) Unità: 107 Dal: 17/08/2025 In casa Paolo Farruggio (12) Un…" at bounding box center [666, 177] width 221 height 225
click at [645, 247] on b "Giuseppe Farruggio (40) Unità: 107" at bounding box center [620, 248] width 108 height 24
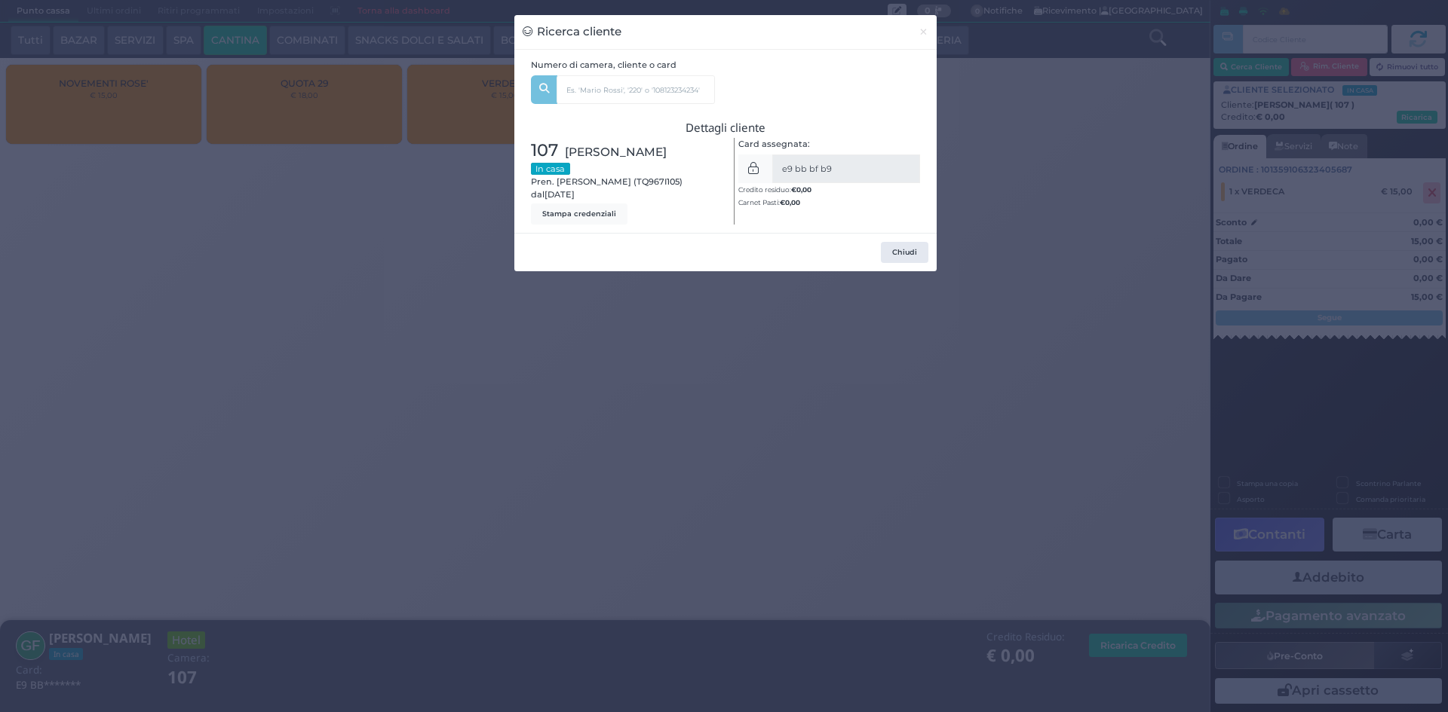
click at [1050, 295] on div "Ricerca cliente × Numero di camera, cliente o card 107 Davide Farruggio (8) Uni…" at bounding box center [724, 356] width 1448 height 712
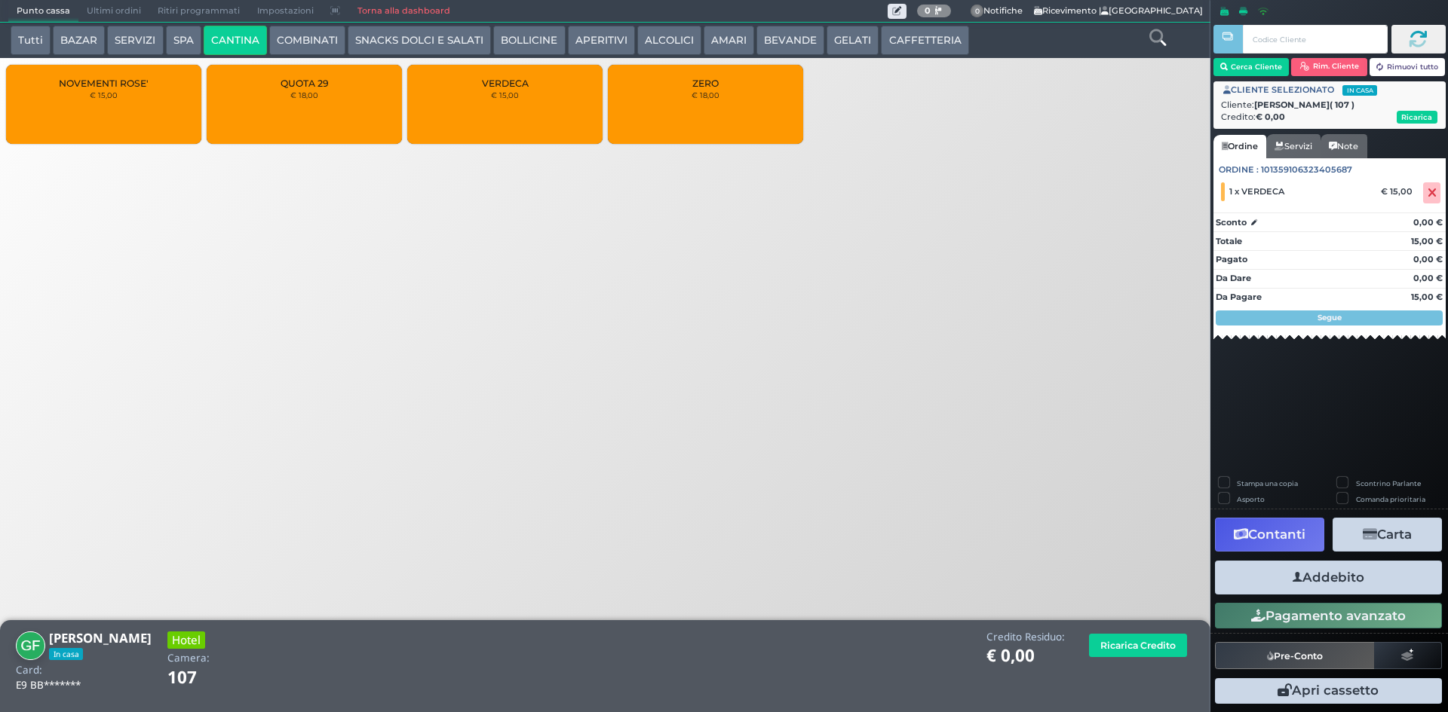
click at [1304, 565] on button "Addebito" at bounding box center [1328, 578] width 227 height 34
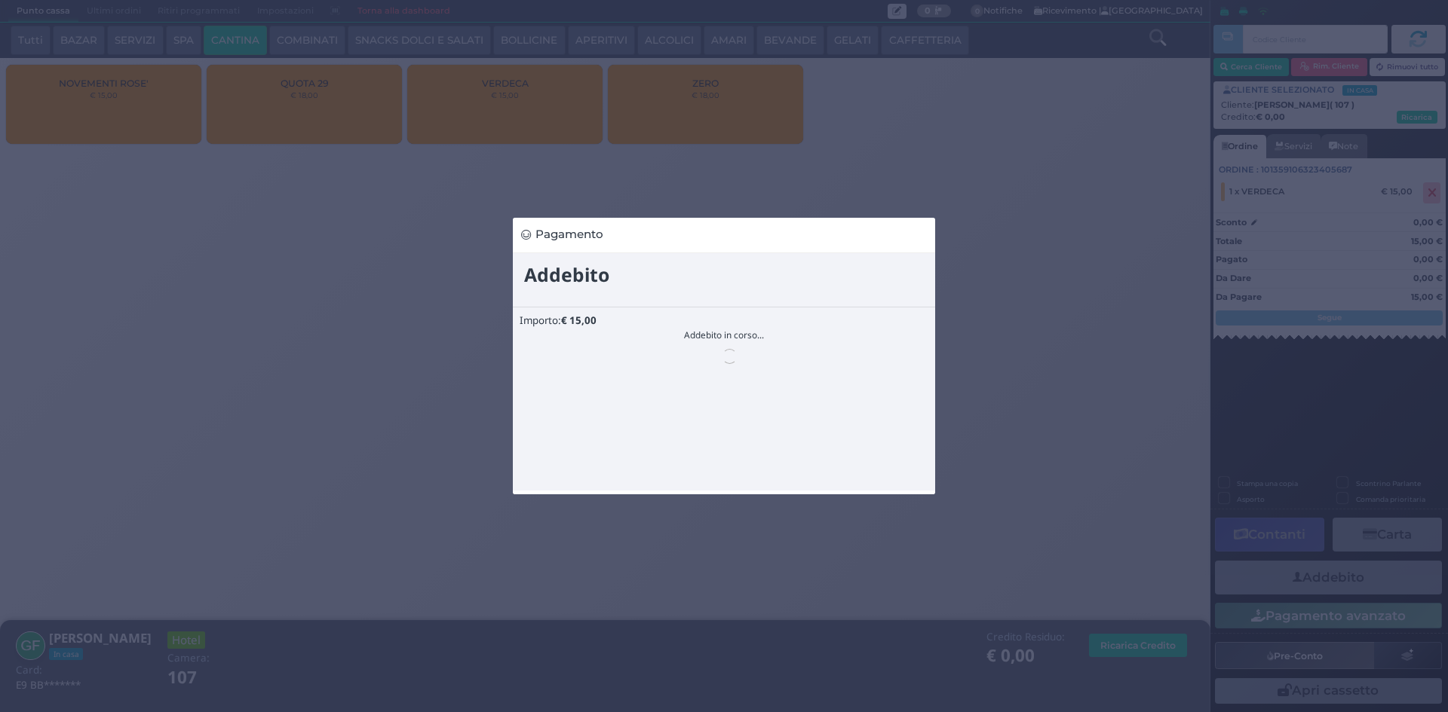
scroll to position [0, 0]
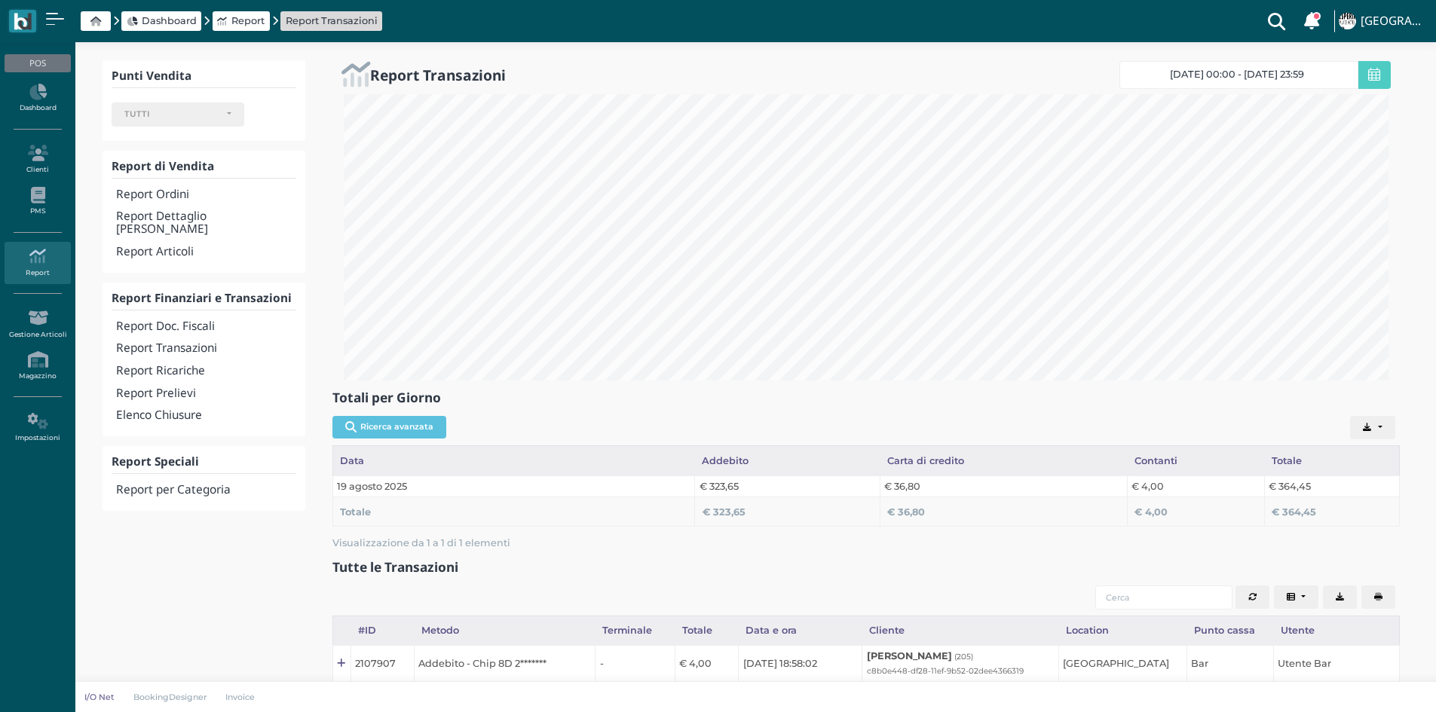
select select
